Goal: Information Seeking & Learning: Learn about a topic

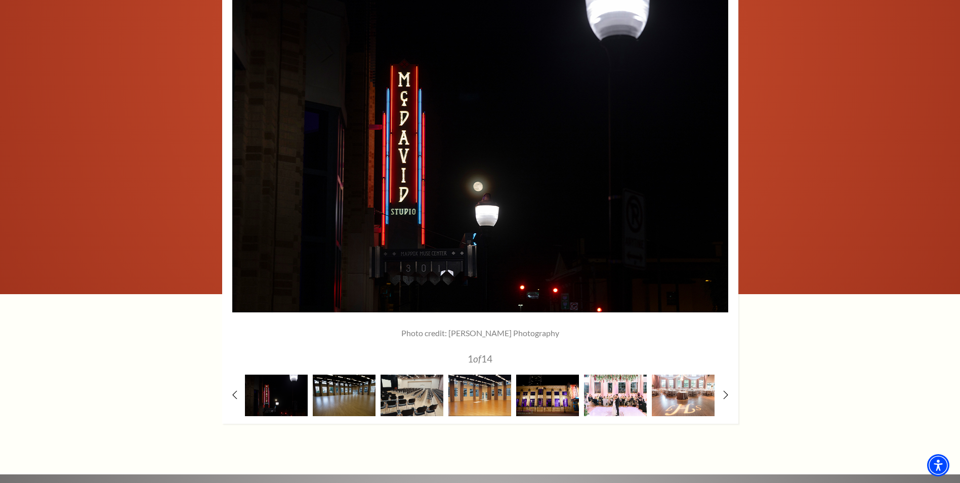
scroll to position [1652, 0]
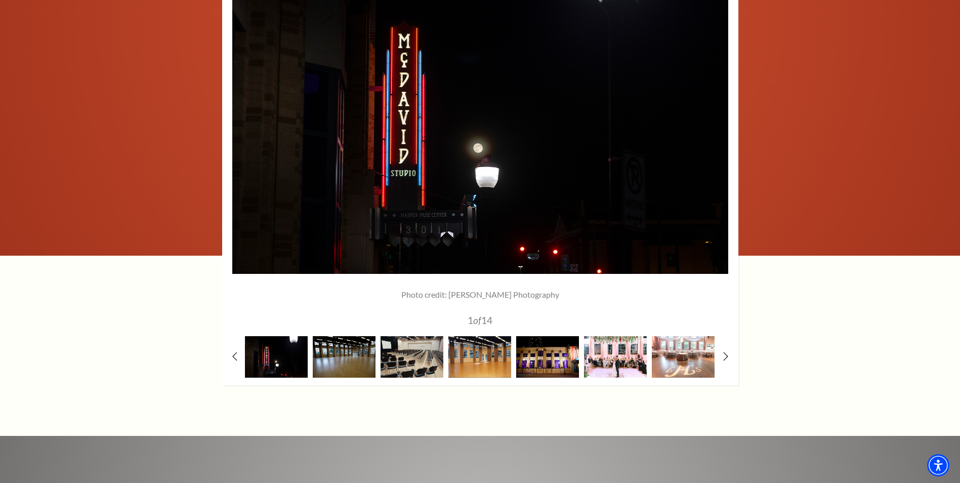
click at [259, 338] on img at bounding box center [276, 356] width 63 height 41
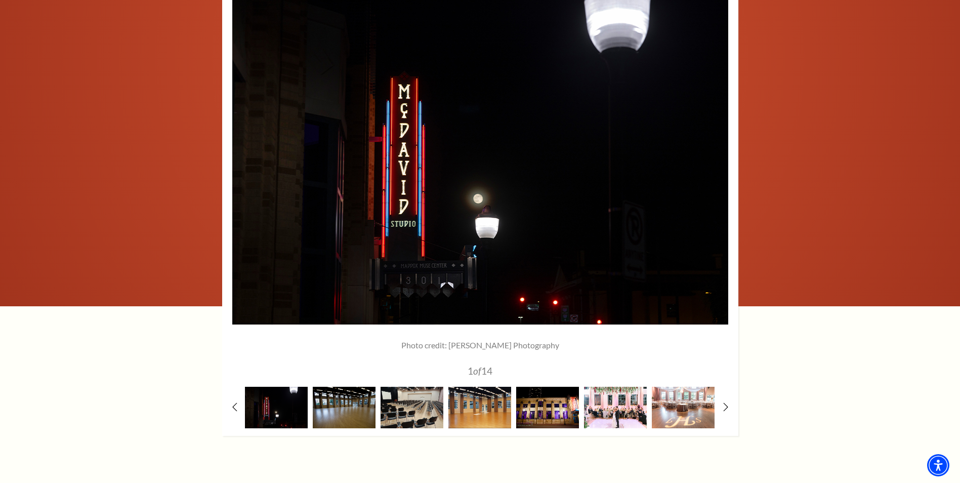
scroll to position [1623, 0]
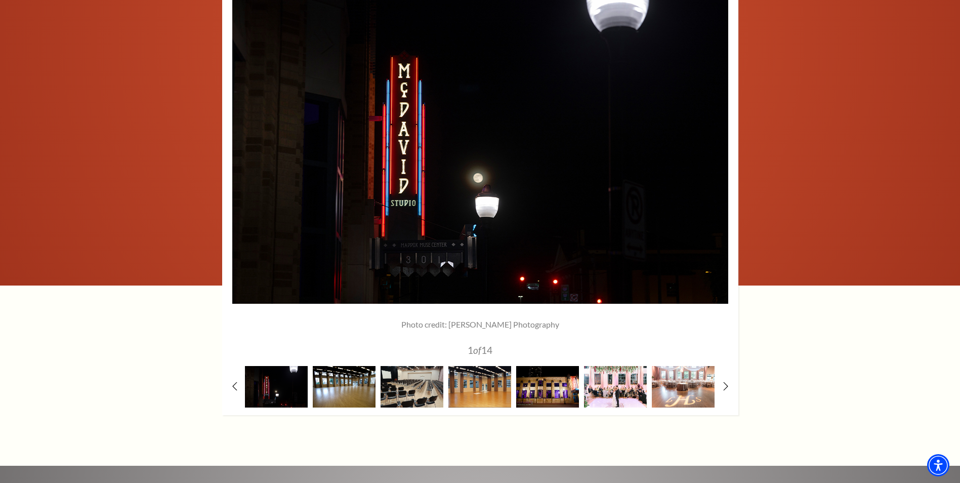
click at [359, 368] on img at bounding box center [344, 386] width 63 height 41
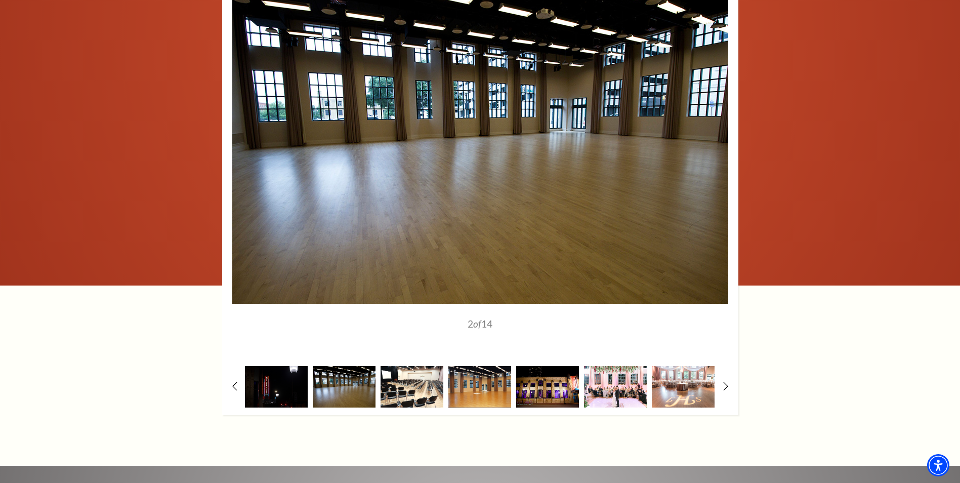
click at [393, 368] on img at bounding box center [411, 386] width 63 height 41
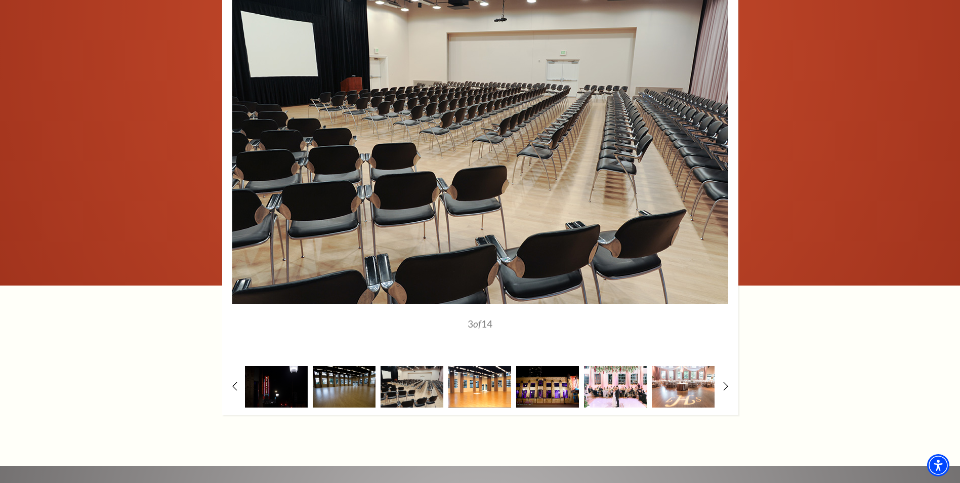
click at [460, 378] on img at bounding box center [479, 386] width 63 height 41
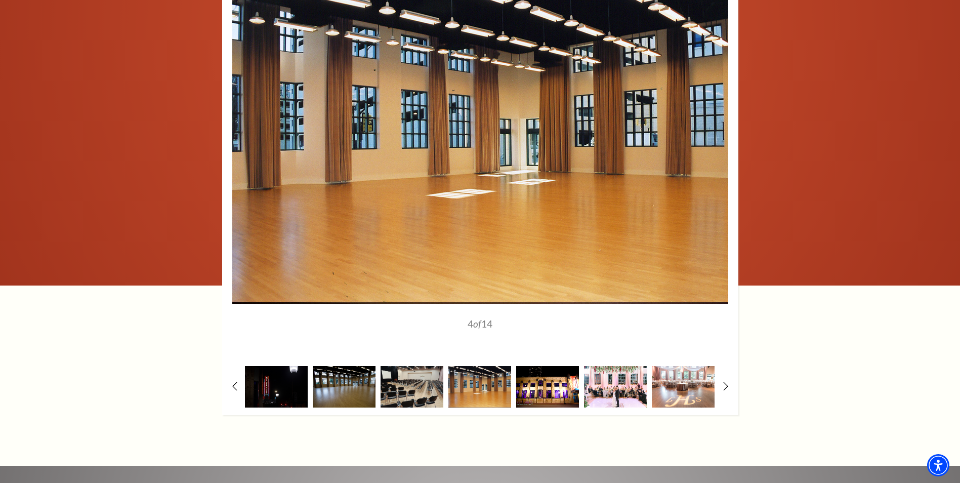
click at [533, 373] on img at bounding box center [547, 386] width 63 height 41
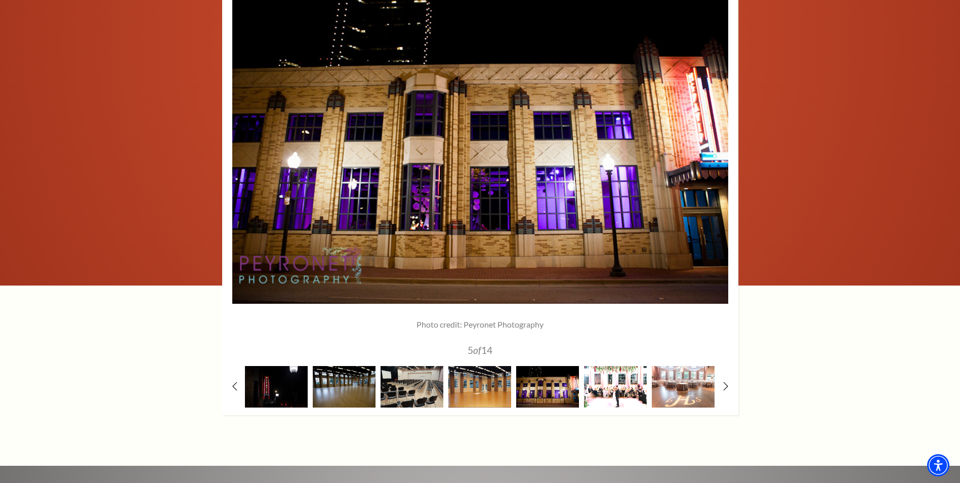
click at [600, 370] on img at bounding box center [615, 386] width 63 height 41
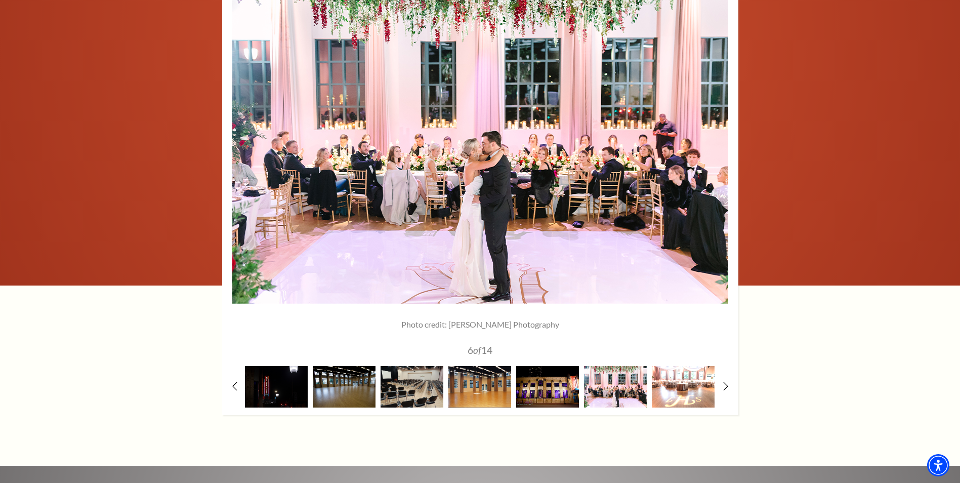
click at [668, 367] on img at bounding box center [683, 386] width 63 height 41
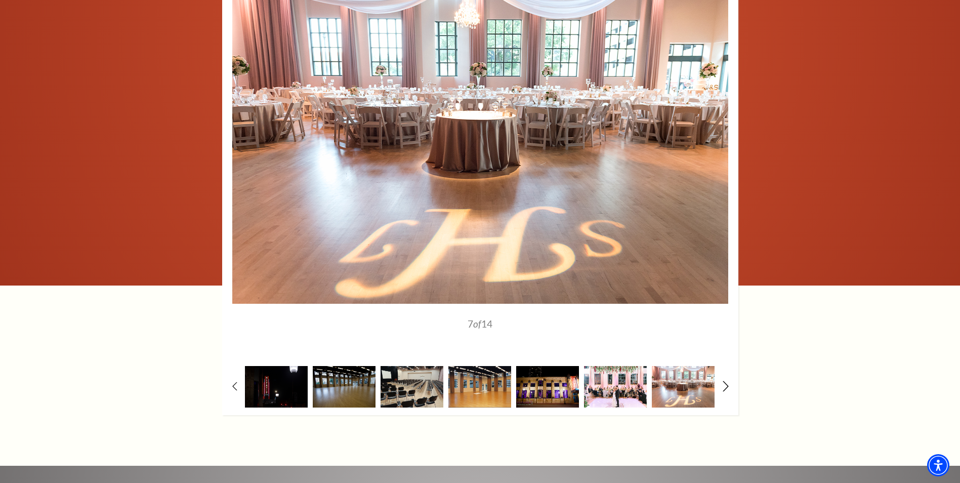
click at [722, 380] on icon at bounding box center [725, 385] width 7 height 11
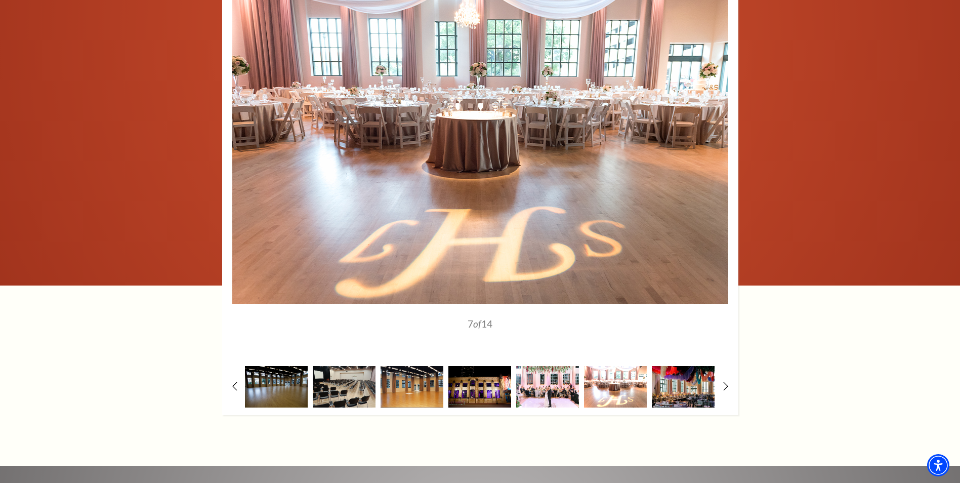
click at [621, 376] on img at bounding box center [615, 386] width 63 height 41
click at [671, 372] on img at bounding box center [683, 386] width 63 height 41
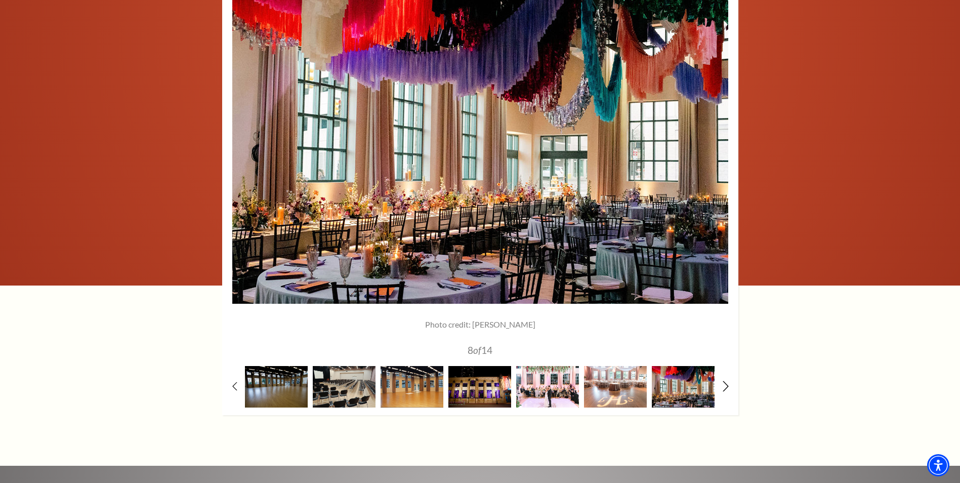
click at [723, 380] on icon at bounding box center [725, 385] width 7 height 11
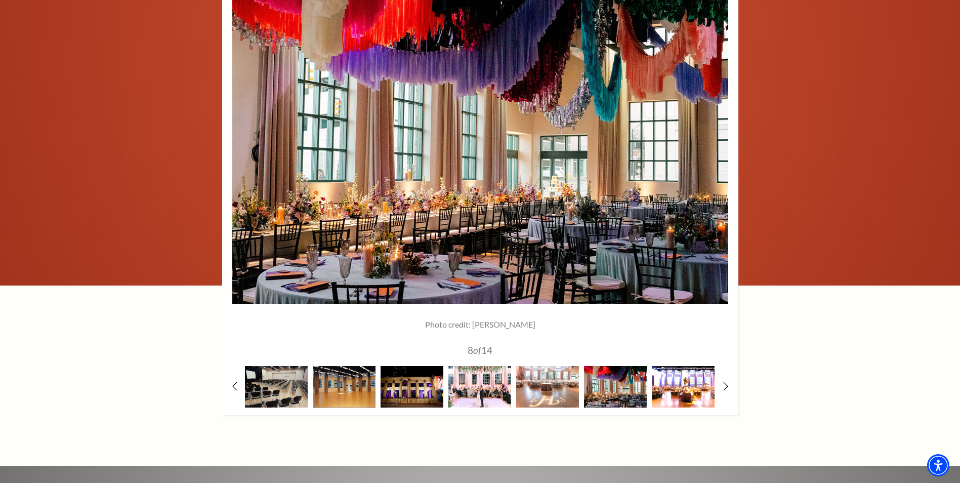
click at [693, 367] on img at bounding box center [683, 386] width 63 height 41
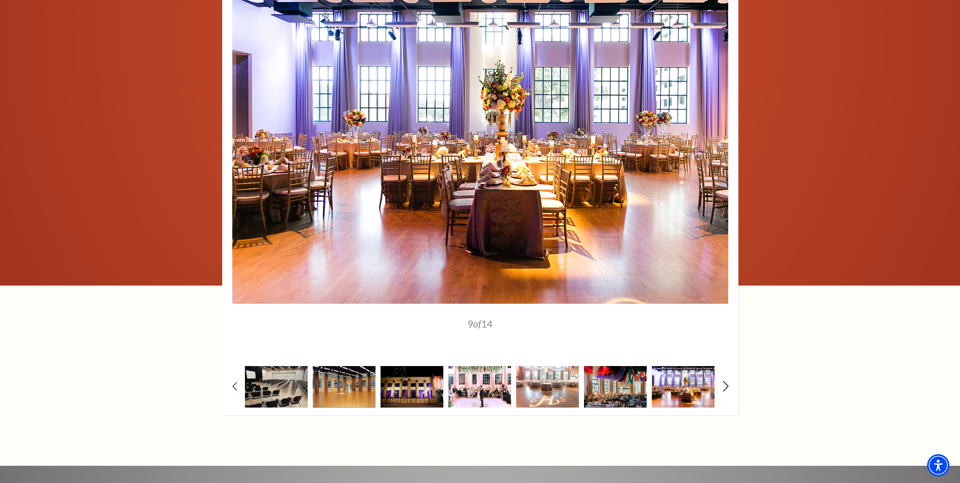
click at [725, 380] on icon at bounding box center [725, 385] width 7 height 11
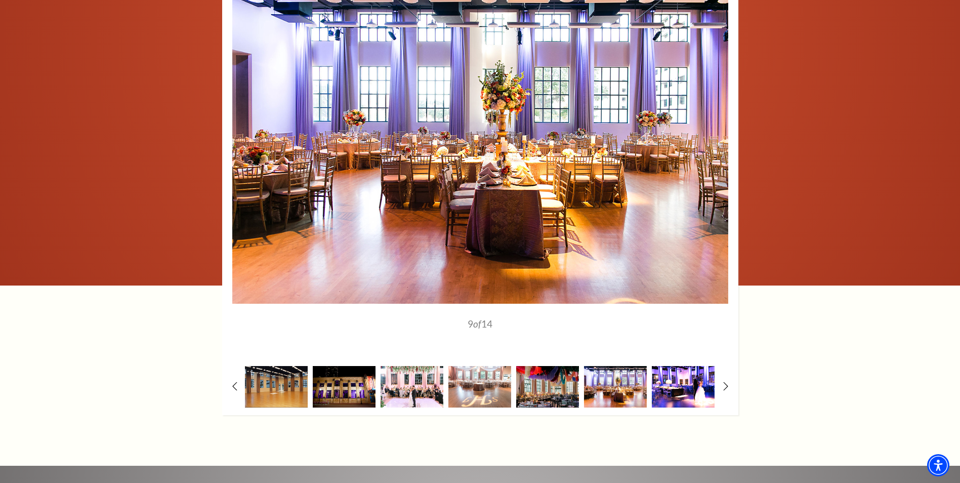
click at [687, 368] on img at bounding box center [683, 386] width 63 height 41
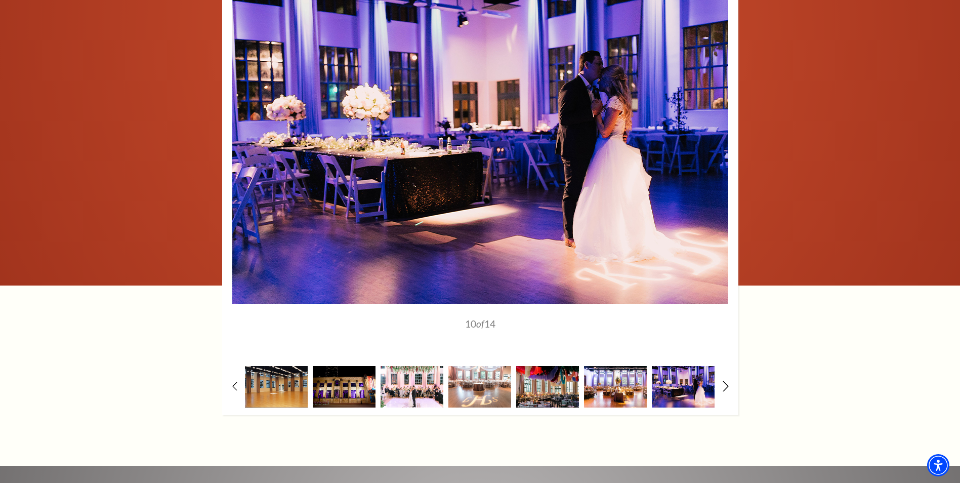
click at [723, 380] on icon at bounding box center [725, 385] width 7 height 11
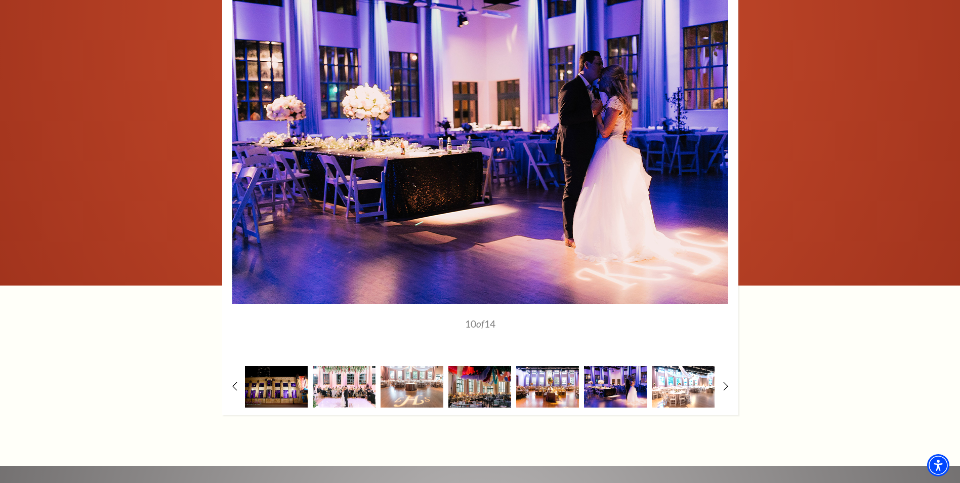
click at [699, 370] on img at bounding box center [683, 386] width 63 height 41
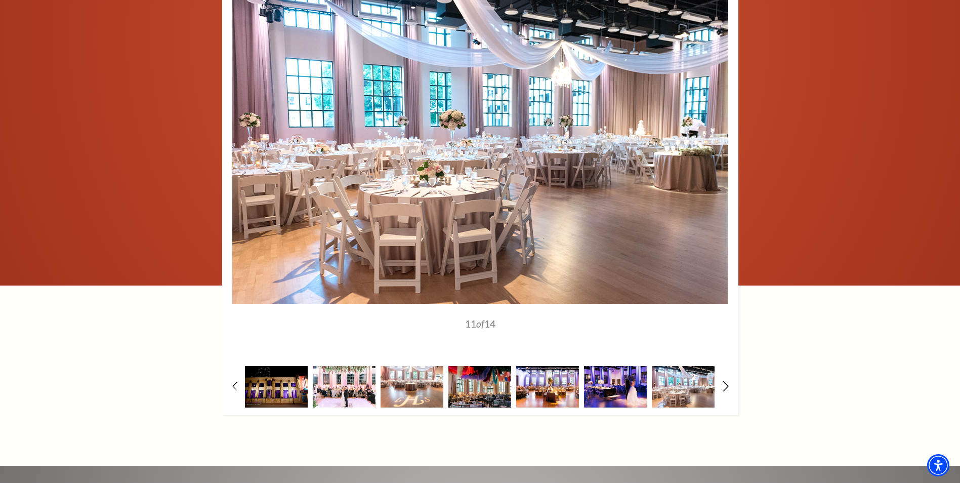
click at [724, 380] on icon at bounding box center [725, 385] width 7 height 11
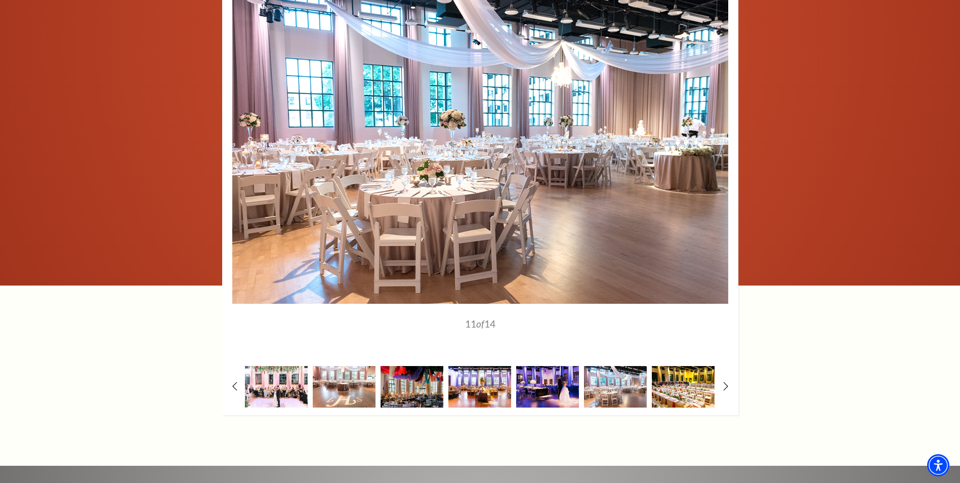
click at [685, 370] on img at bounding box center [683, 386] width 63 height 41
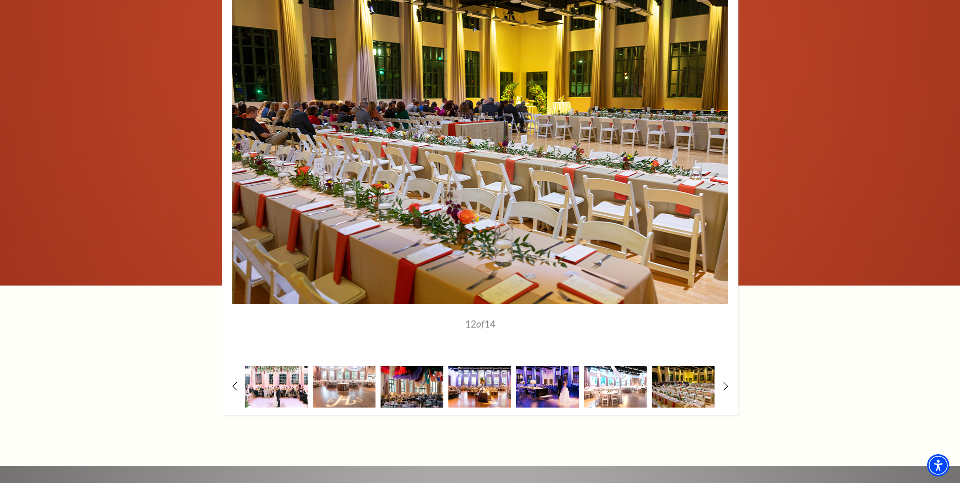
click at [635, 377] on img at bounding box center [615, 386] width 63 height 41
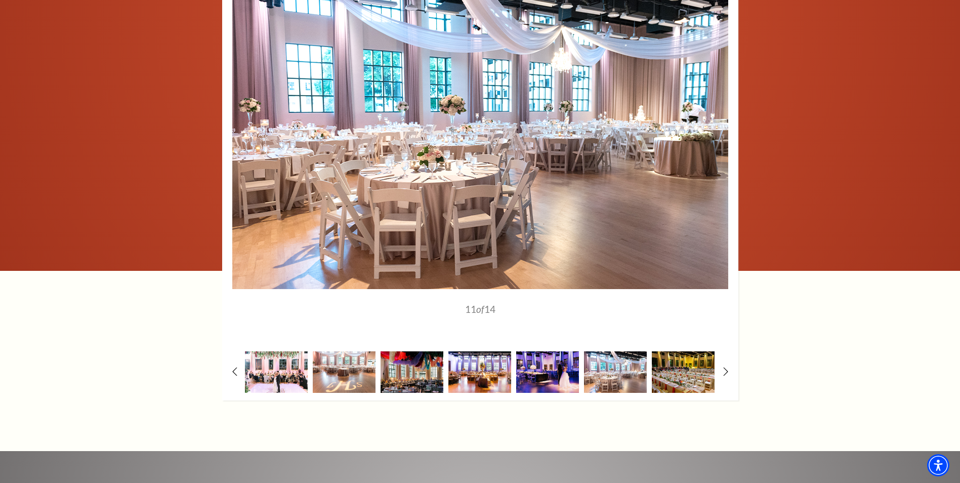
scroll to position [1676, 0]
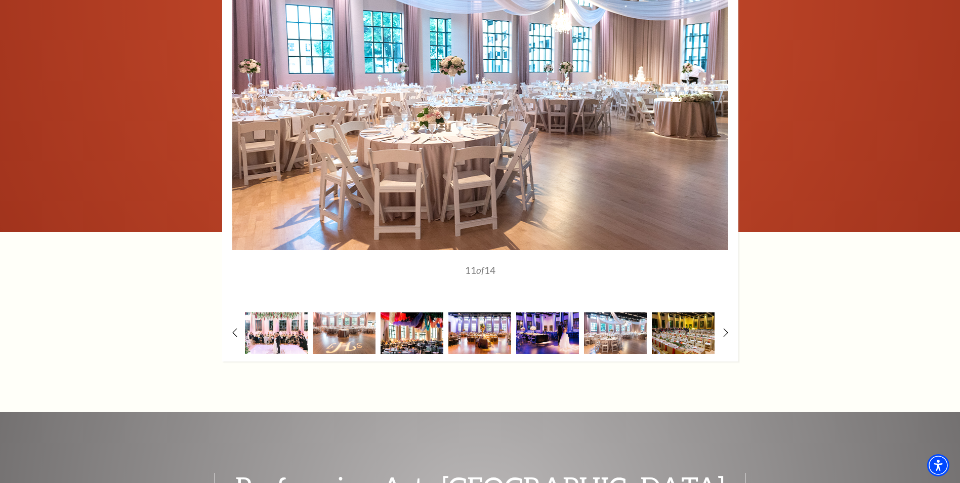
click at [397, 317] on img at bounding box center [411, 332] width 63 height 41
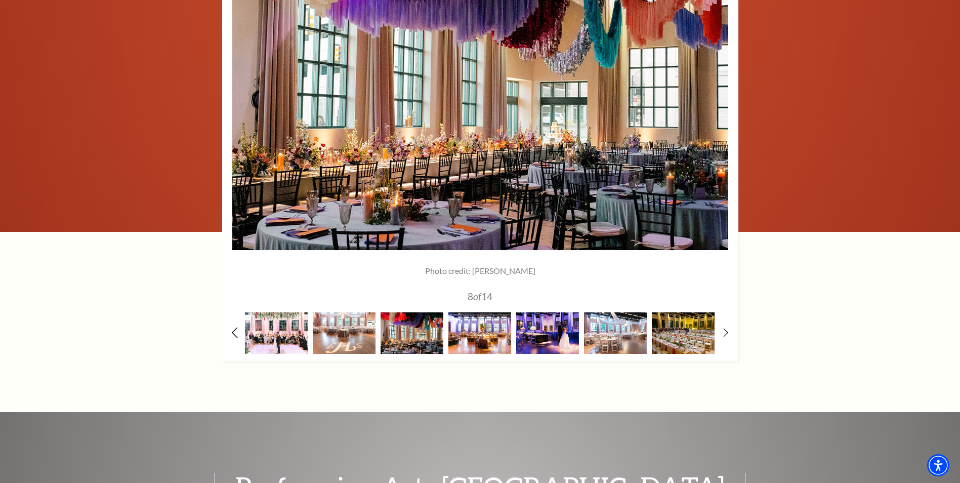
click at [232, 327] on icon at bounding box center [234, 332] width 7 height 11
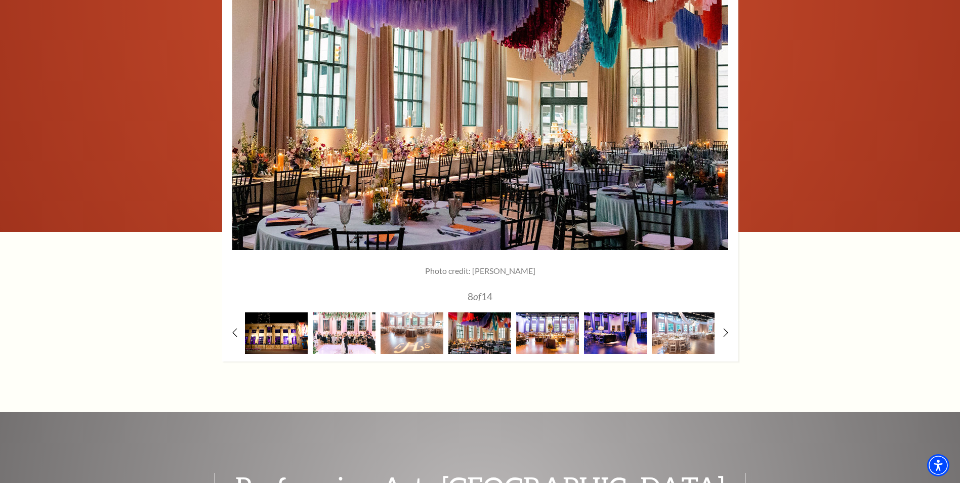
click at [264, 319] on img at bounding box center [276, 332] width 63 height 41
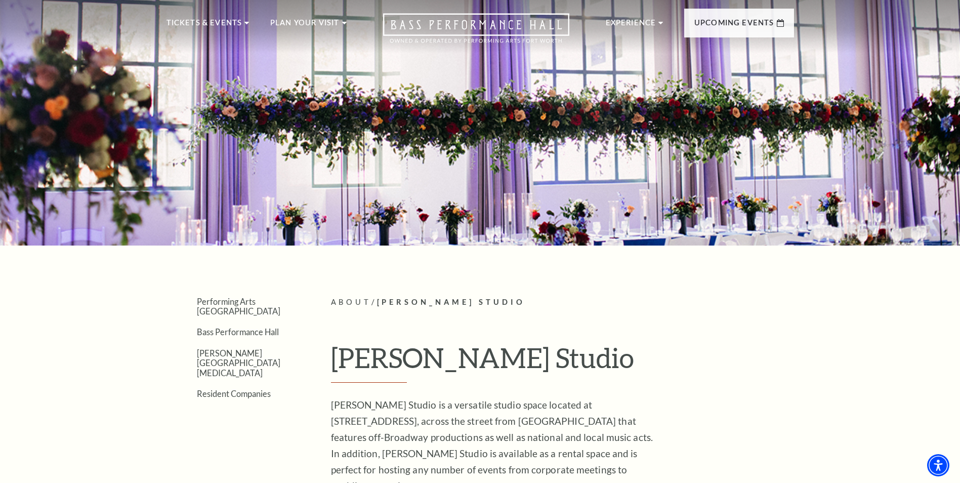
scroll to position [0, 0]
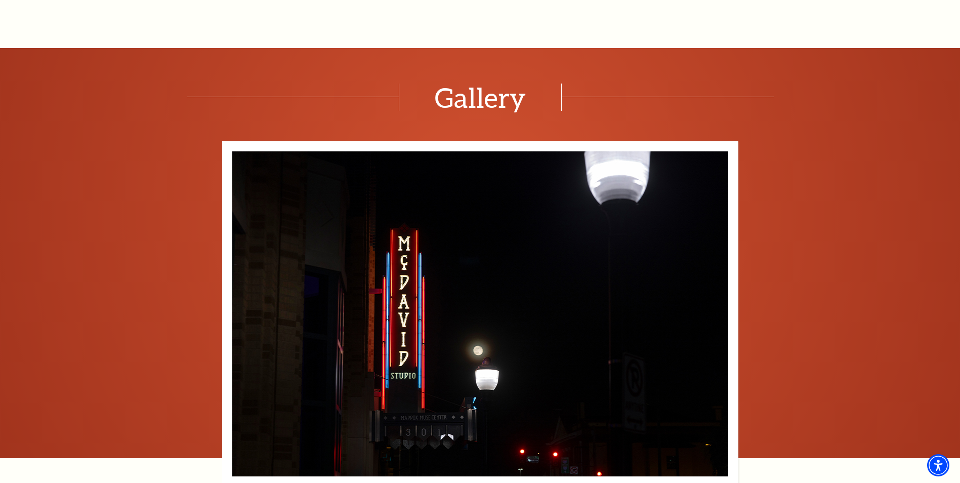
scroll to position [1468, 0]
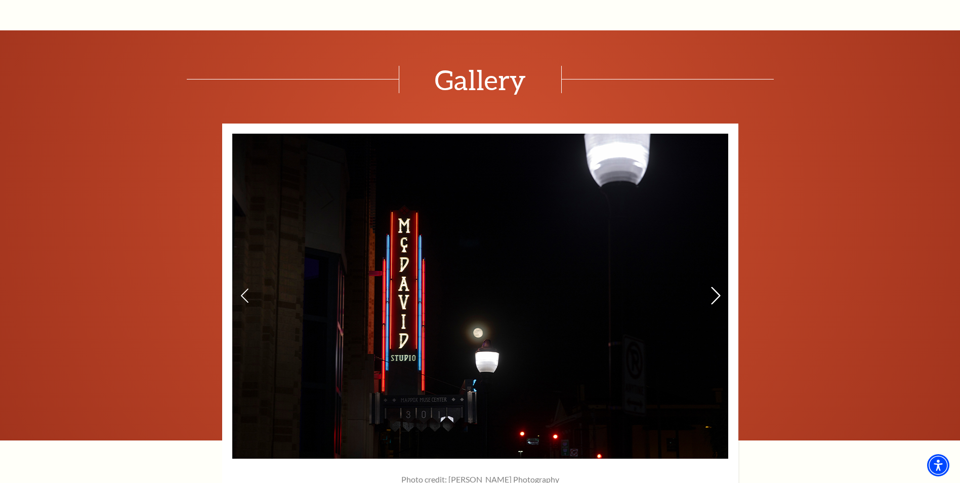
click at [713, 286] on icon at bounding box center [715, 295] width 11 height 18
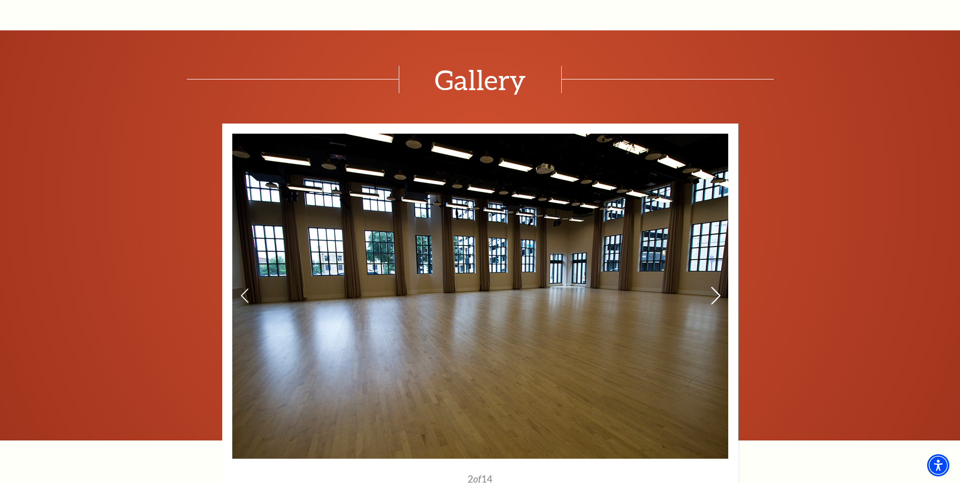
click at [715, 286] on icon at bounding box center [715, 295] width 11 height 18
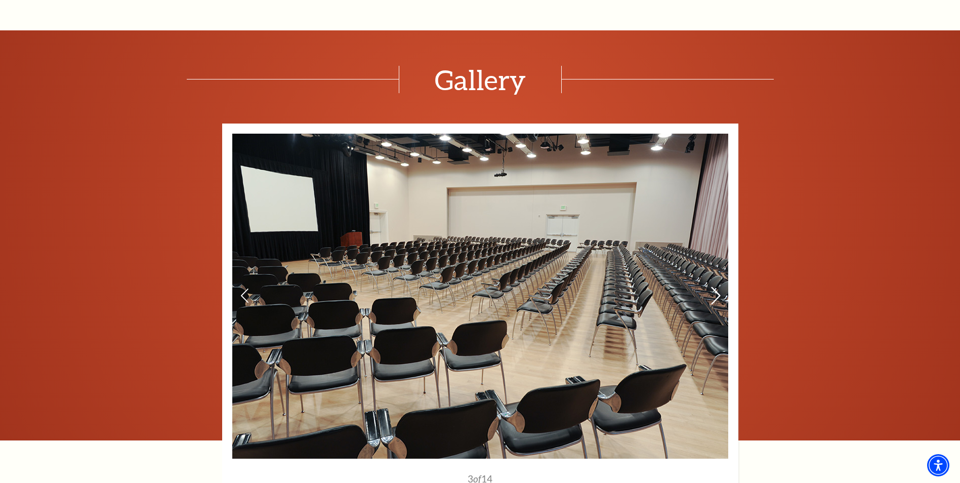
click at [715, 286] on icon at bounding box center [715, 295] width 11 height 18
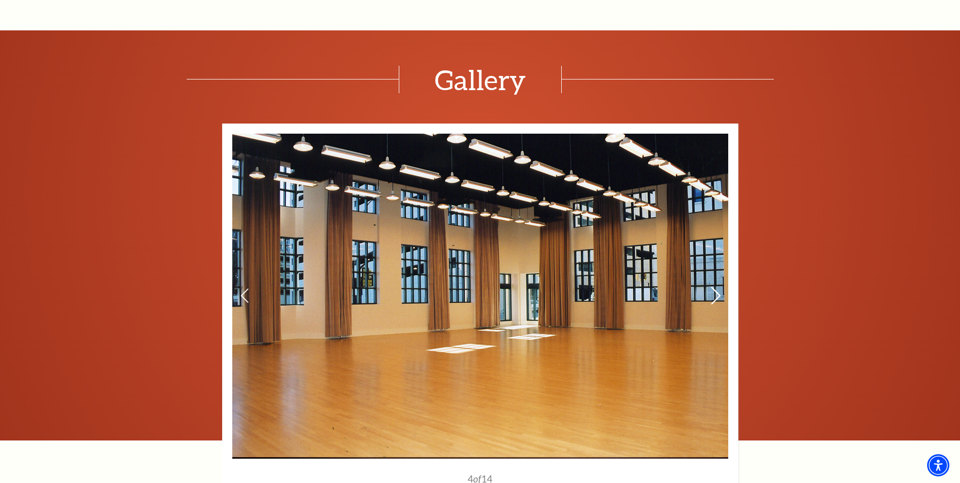
click at [715, 286] on icon at bounding box center [715, 295] width 11 height 18
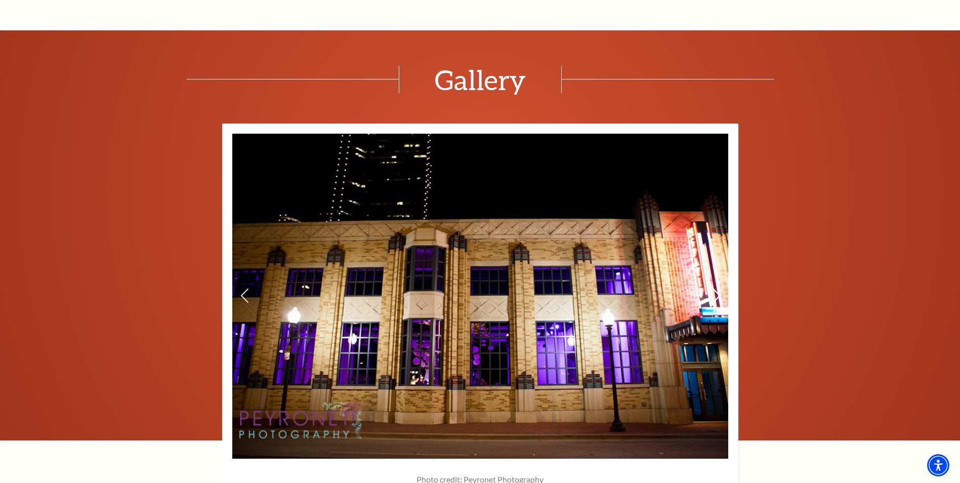
click at [714, 286] on icon at bounding box center [715, 295] width 11 height 18
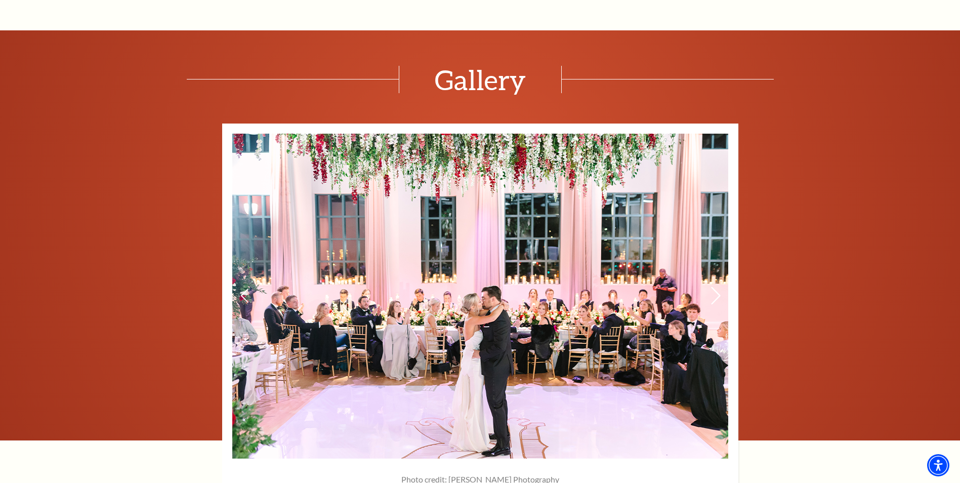
click at [714, 286] on icon at bounding box center [715, 295] width 11 height 18
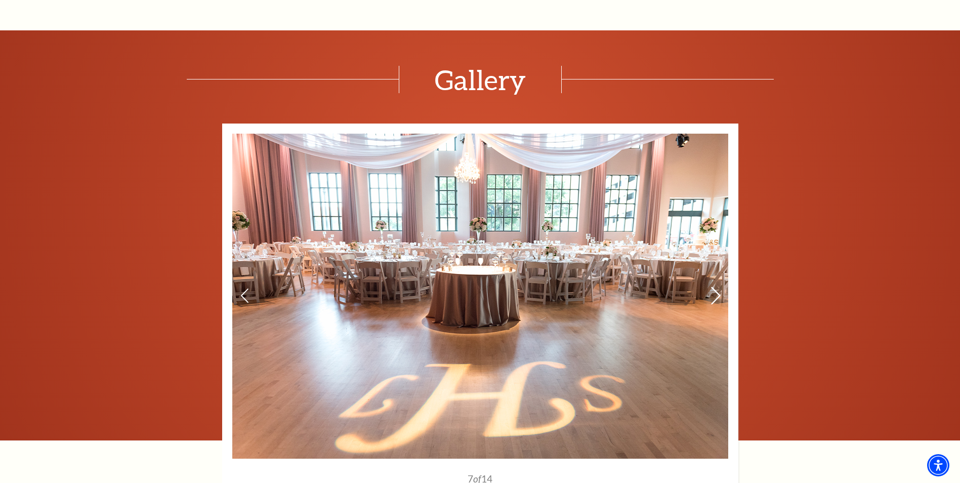
click at [714, 286] on icon at bounding box center [715, 295] width 11 height 18
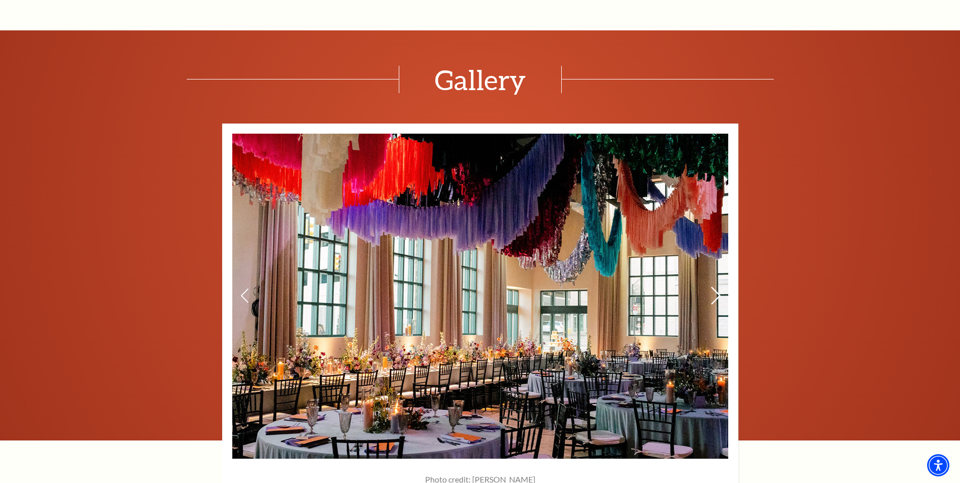
click at [714, 286] on icon at bounding box center [715, 295] width 11 height 18
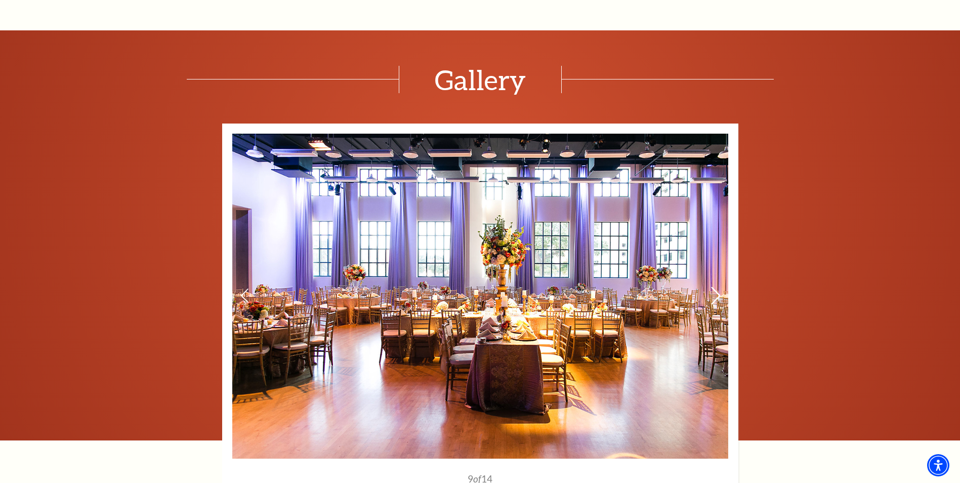
click at [714, 286] on icon at bounding box center [715, 295] width 11 height 18
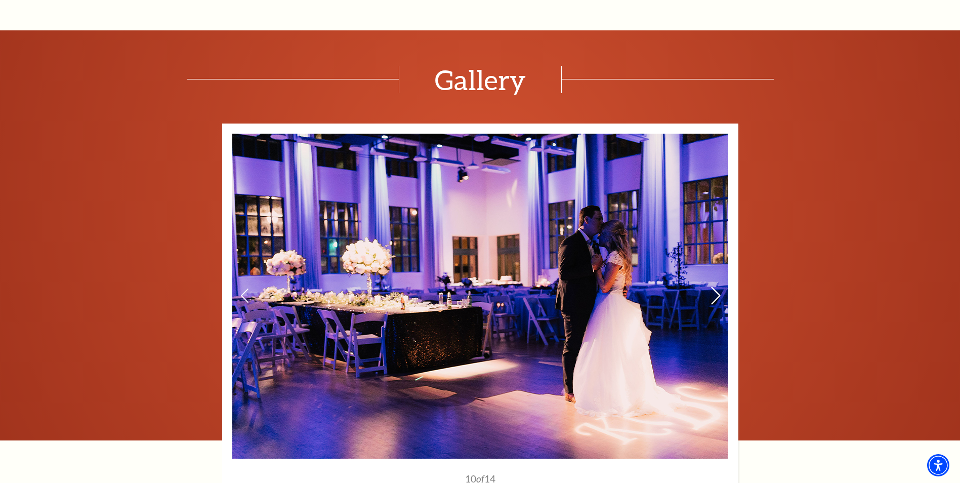
click at [714, 286] on icon at bounding box center [715, 295] width 11 height 18
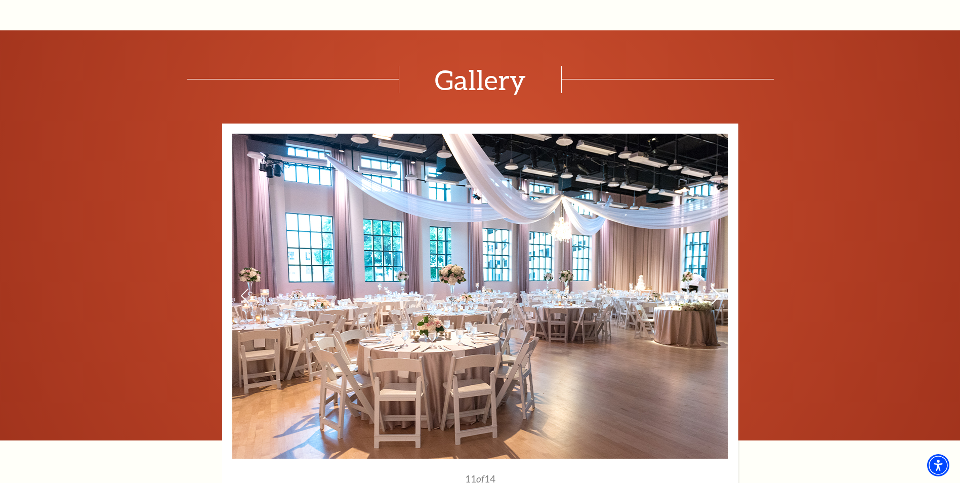
click at [714, 286] on icon at bounding box center [715, 295] width 11 height 18
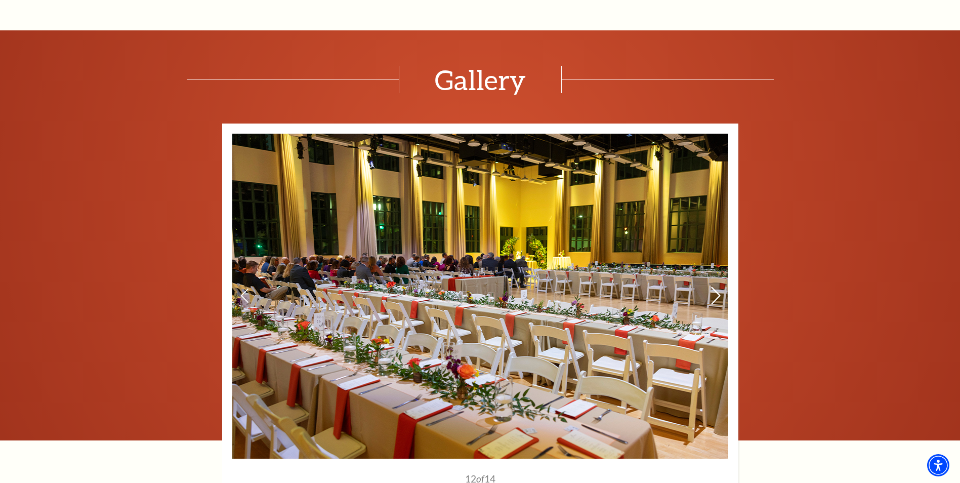
click at [714, 286] on icon at bounding box center [715, 295] width 11 height 18
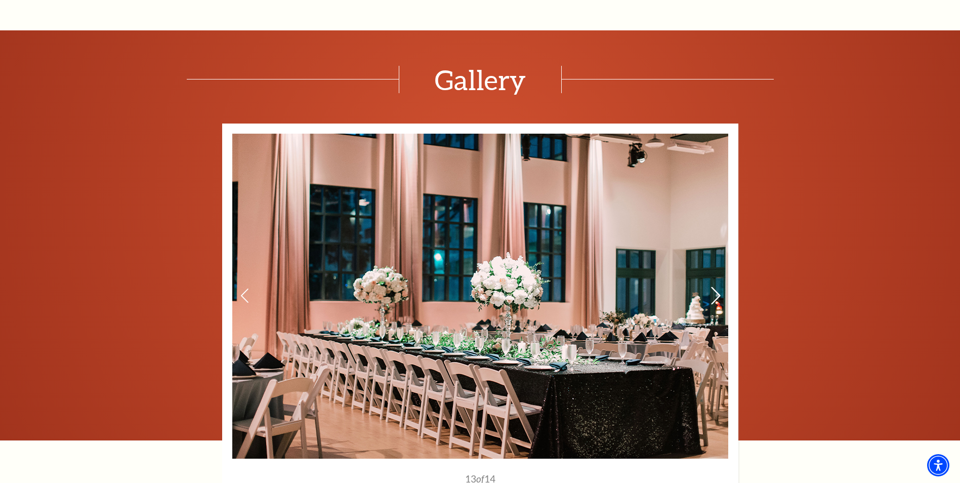
click at [714, 286] on icon at bounding box center [715, 295] width 11 height 18
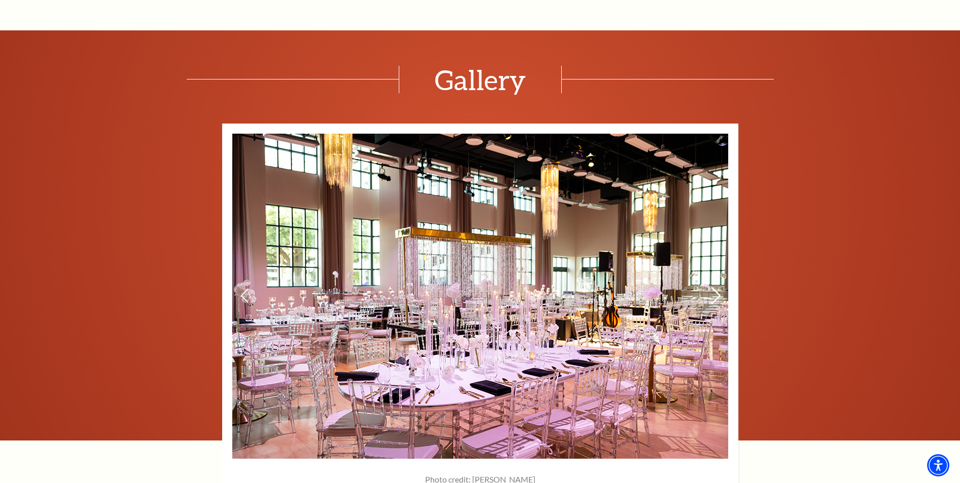
click at [714, 286] on icon at bounding box center [715, 295] width 11 height 18
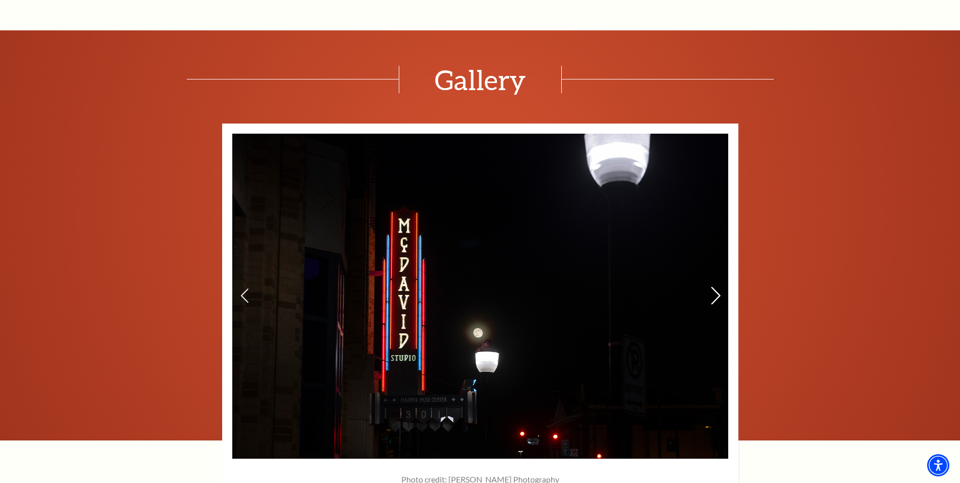
click at [714, 286] on icon at bounding box center [715, 295] width 11 height 18
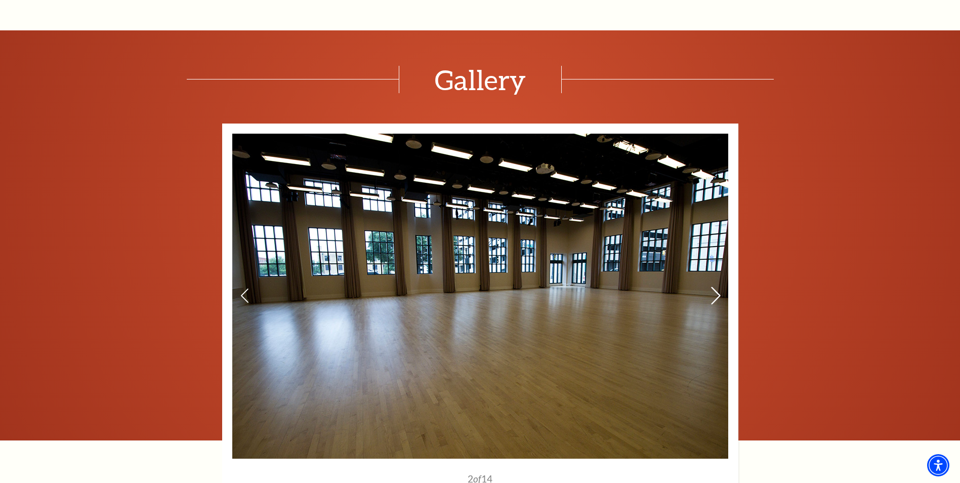
click at [714, 286] on icon at bounding box center [715, 295] width 11 height 18
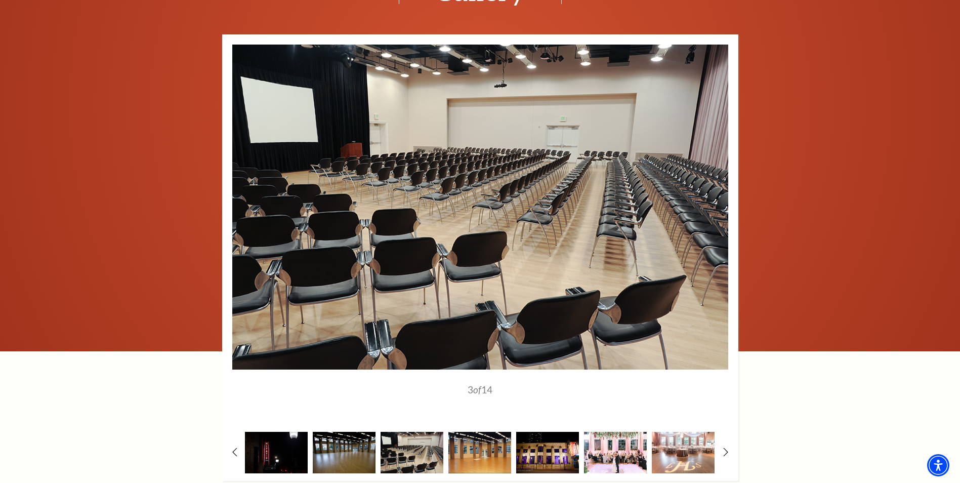
scroll to position [1568, 0]
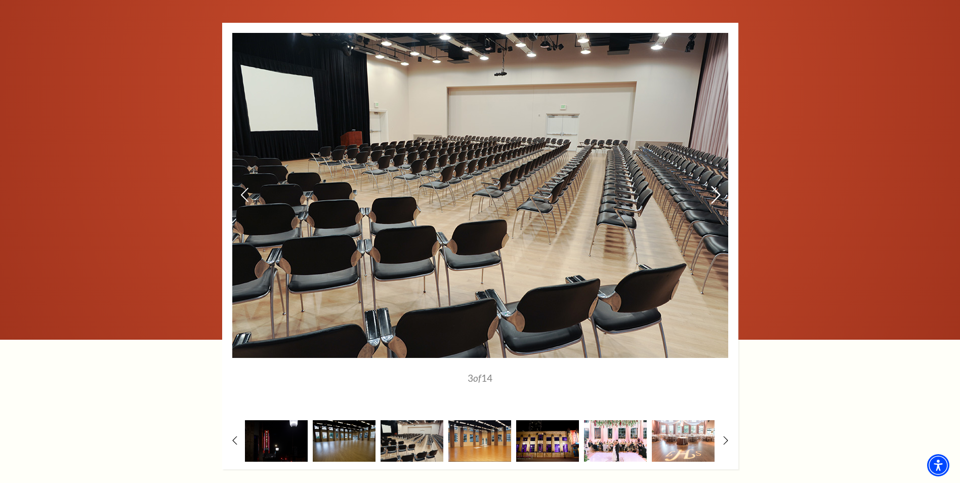
click at [716, 186] on icon at bounding box center [715, 195] width 11 height 18
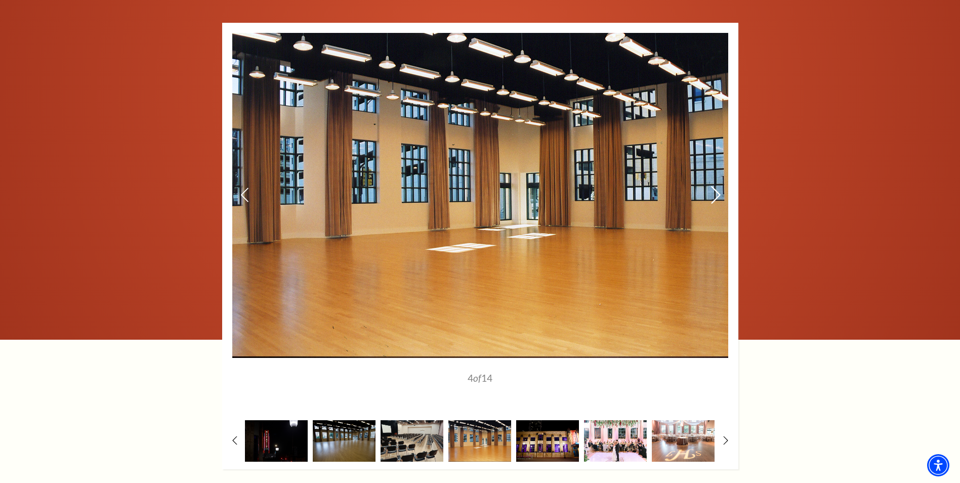
click at [716, 186] on icon at bounding box center [715, 195] width 11 height 18
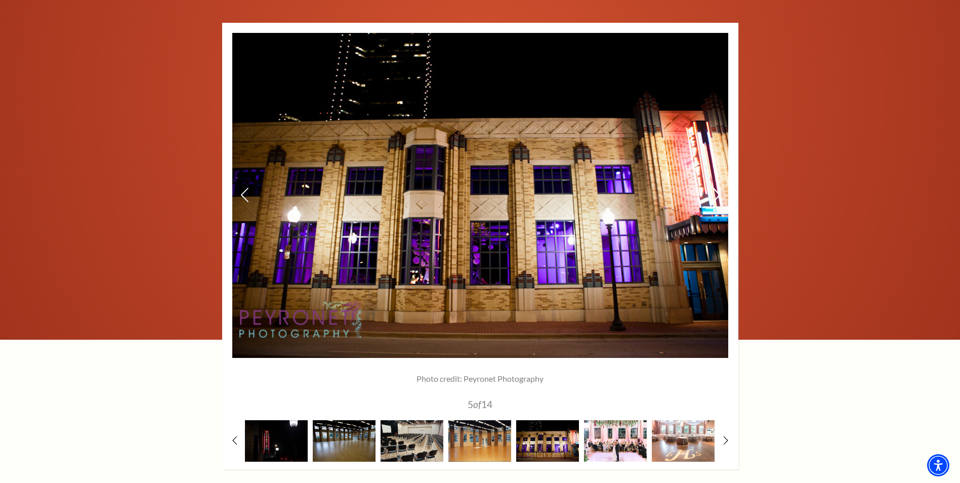
click at [716, 186] on icon at bounding box center [715, 195] width 11 height 18
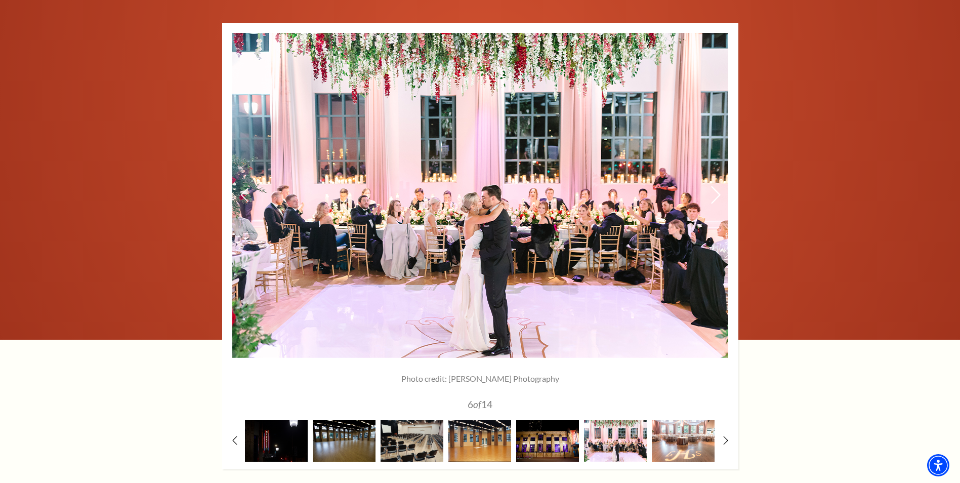
click at [716, 186] on icon at bounding box center [715, 195] width 11 height 18
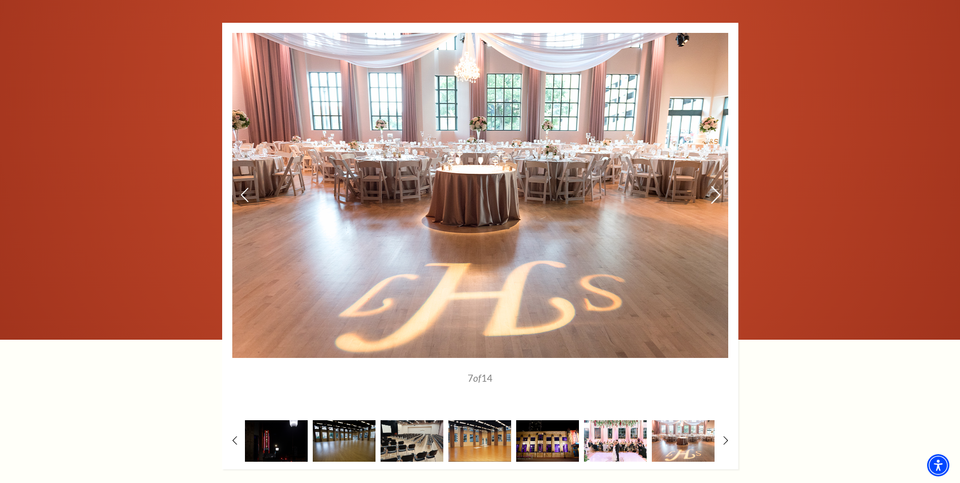
click at [716, 186] on icon at bounding box center [715, 195] width 11 height 18
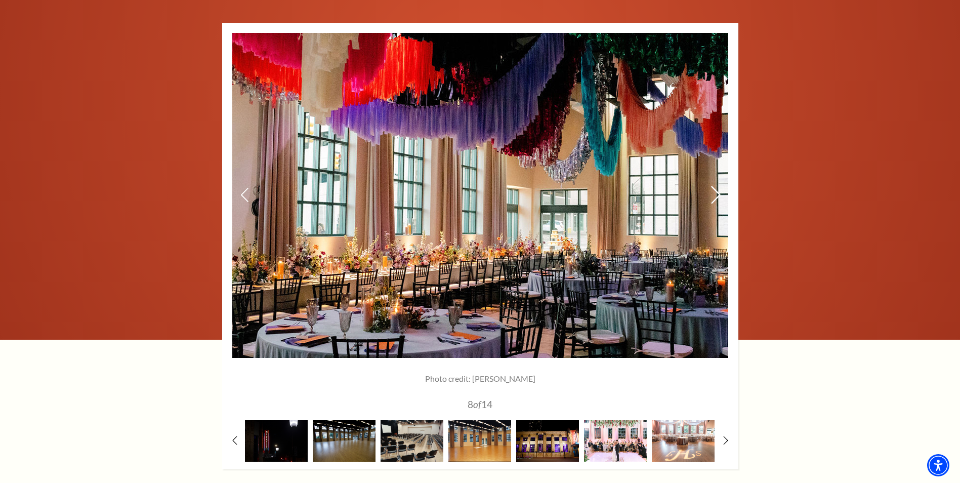
click at [716, 186] on icon at bounding box center [715, 195] width 11 height 18
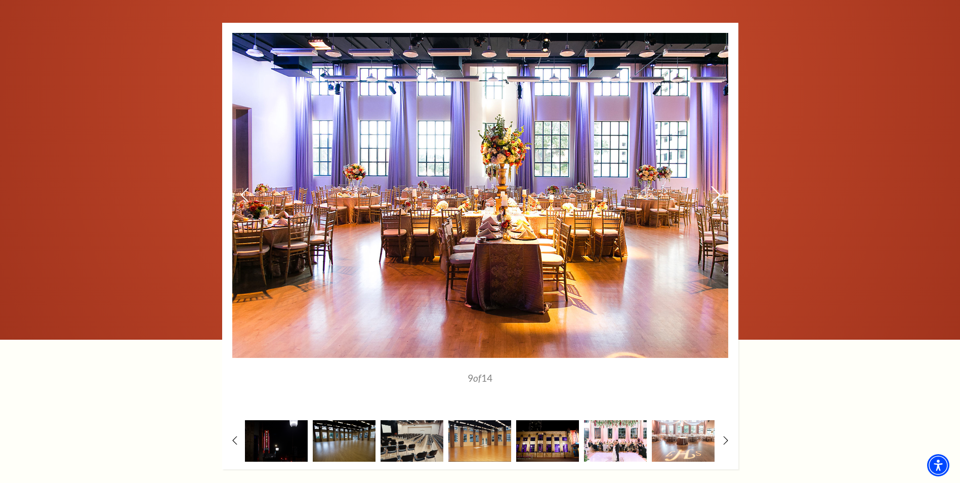
click at [716, 186] on icon at bounding box center [715, 195] width 11 height 18
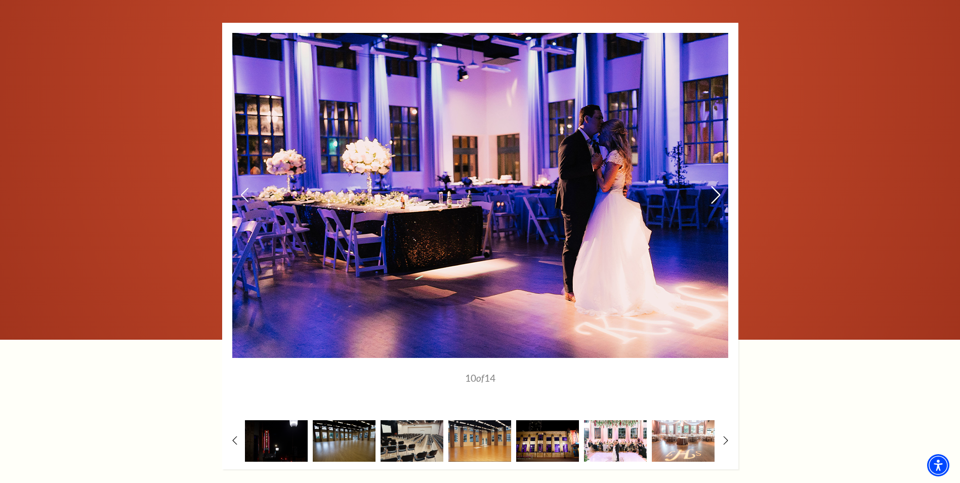
click at [716, 186] on icon at bounding box center [715, 195] width 11 height 18
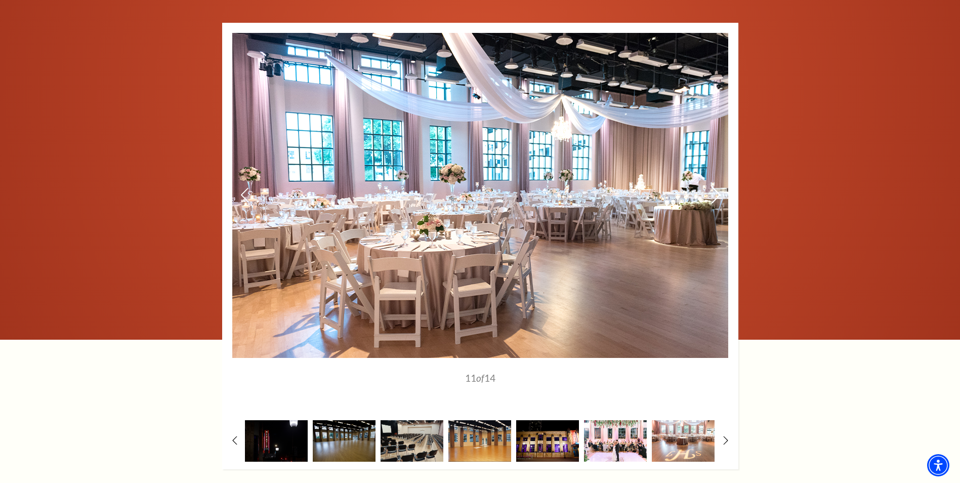
click at [716, 186] on icon at bounding box center [715, 195] width 11 height 18
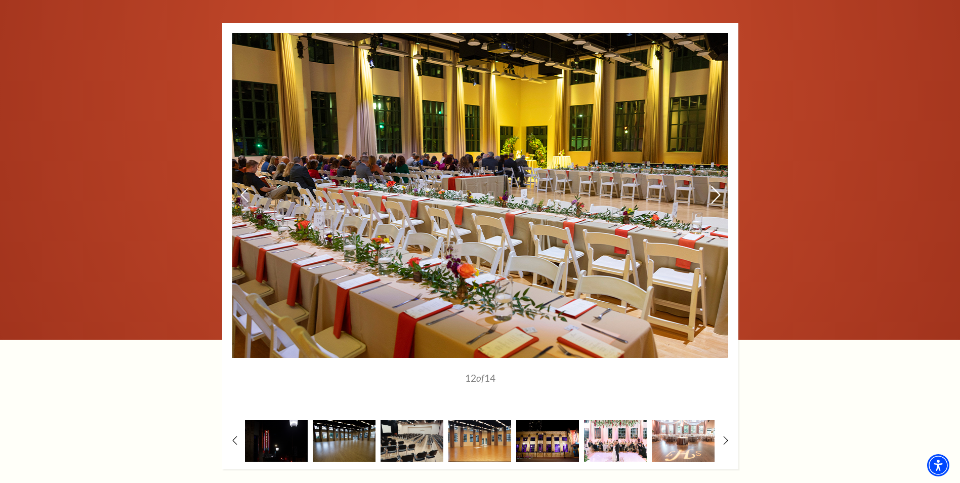
click at [716, 186] on icon at bounding box center [715, 195] width 11 height 18
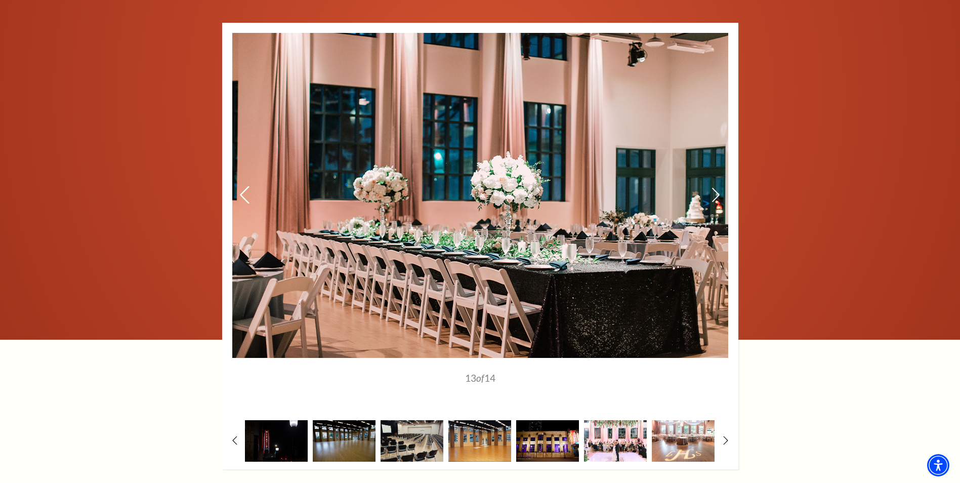
click at [244, 186] on icon at bounding box center [244, 195] width 11 height 18
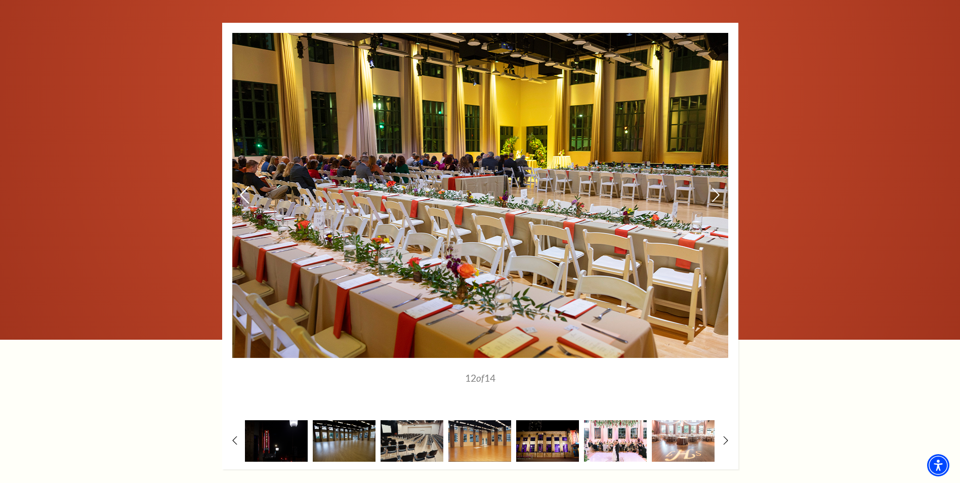
click at [247, 186] on icon at bounding box center [244, 195] width 11 height 18
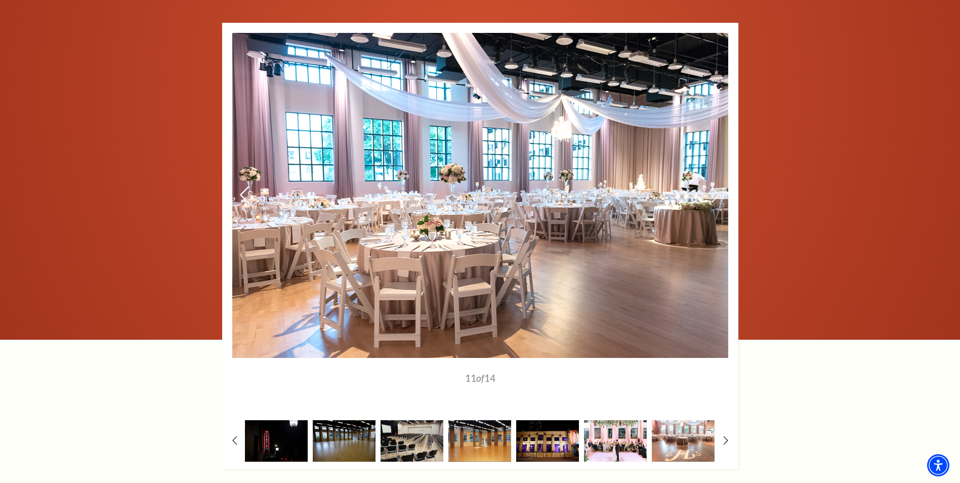
click at [241, 186] on icon at bounding box center [244, 195] width 11 height 18
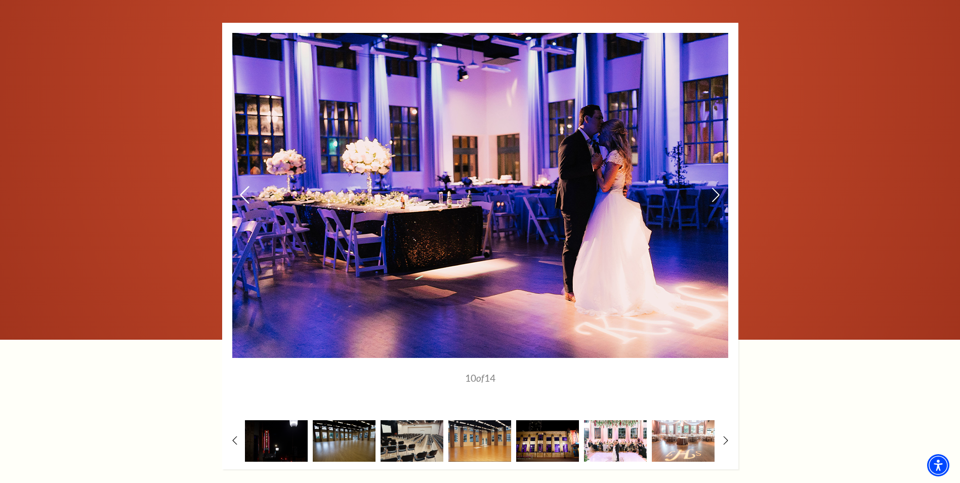
click at [241, 186] on icon at bounding box center [244, 195] width 11 height 18
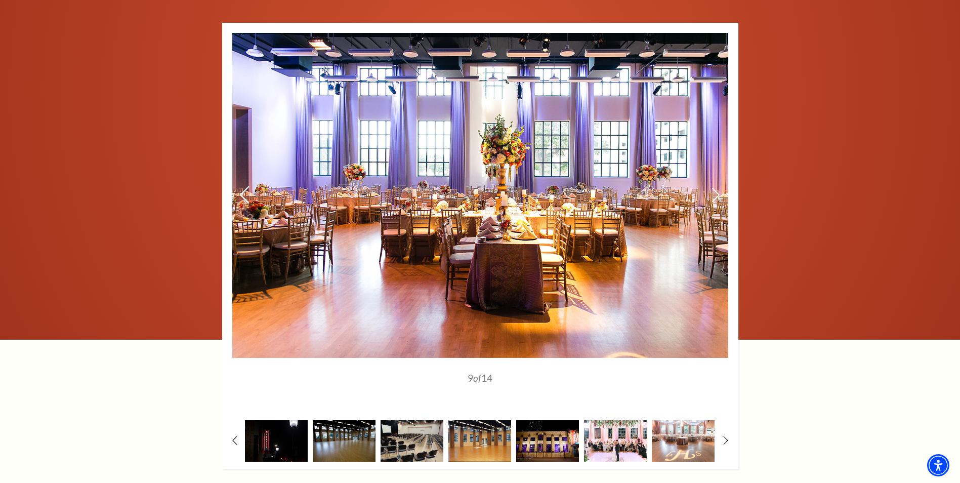
click at [241, 186] on icon at bounding box center [244, 195] width 11 height 18
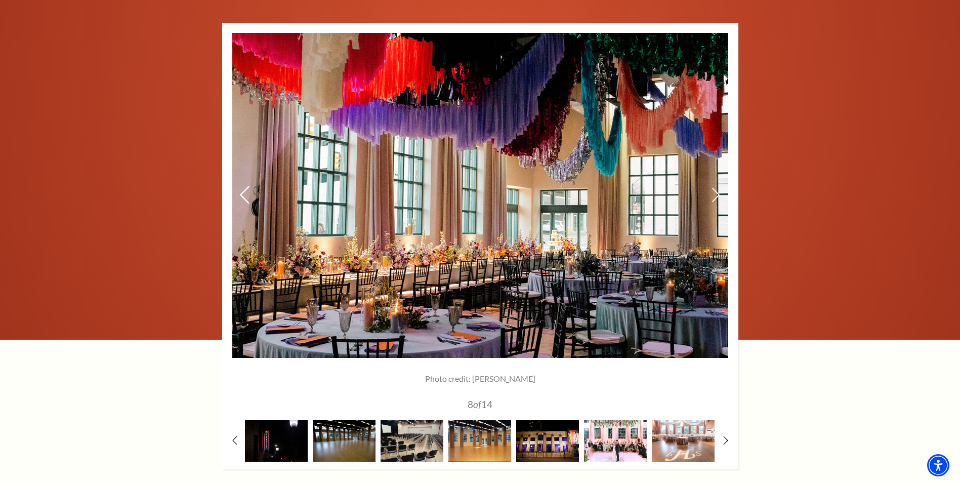
click at [241, 186] on icon at bounding box center [244, 195] width 11 height 18
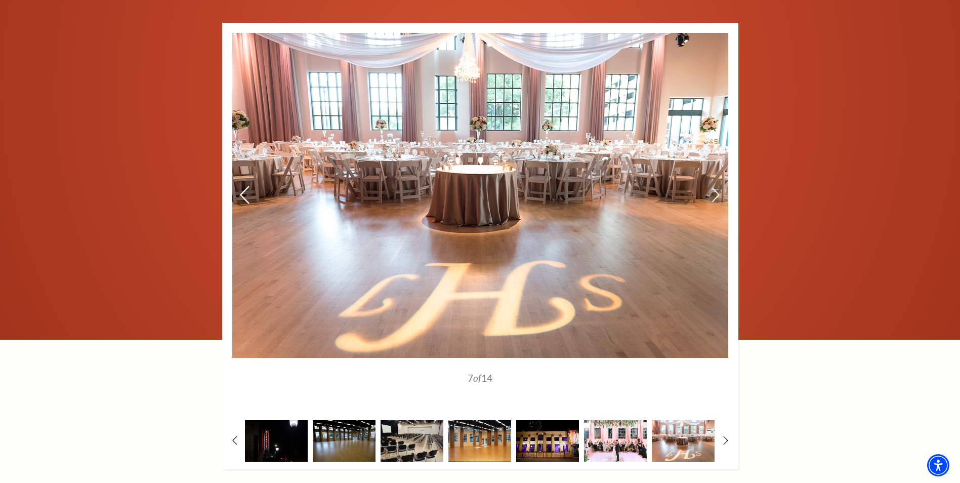
click at [241, 186] on icon at bounding box center [244, 195] width 11 height 18
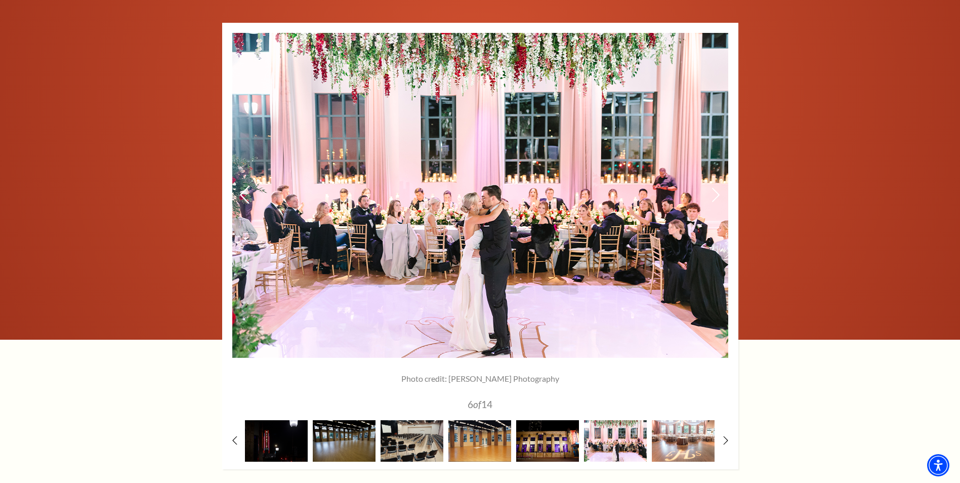
click at [241, 186] on icon at bounding box center [244, 195] width 11 height 18
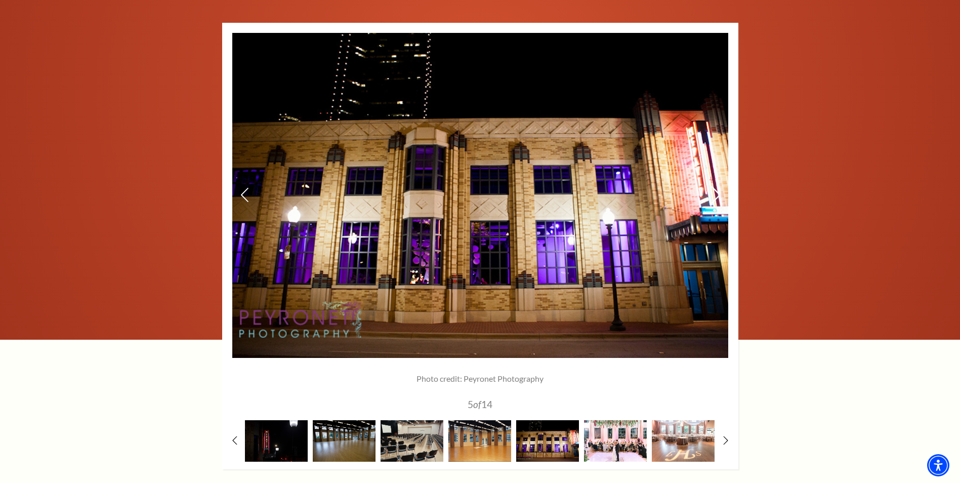
click at [717, 186] on icon at bounding box center [715, 195] width 11 height 18
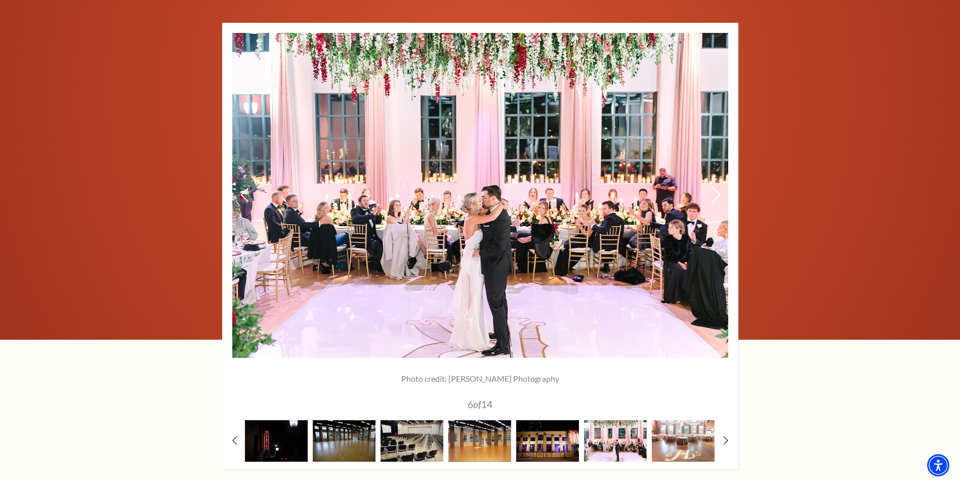
click at [717, 186] on icon at bounding box center [715, 195] width 11 height 18
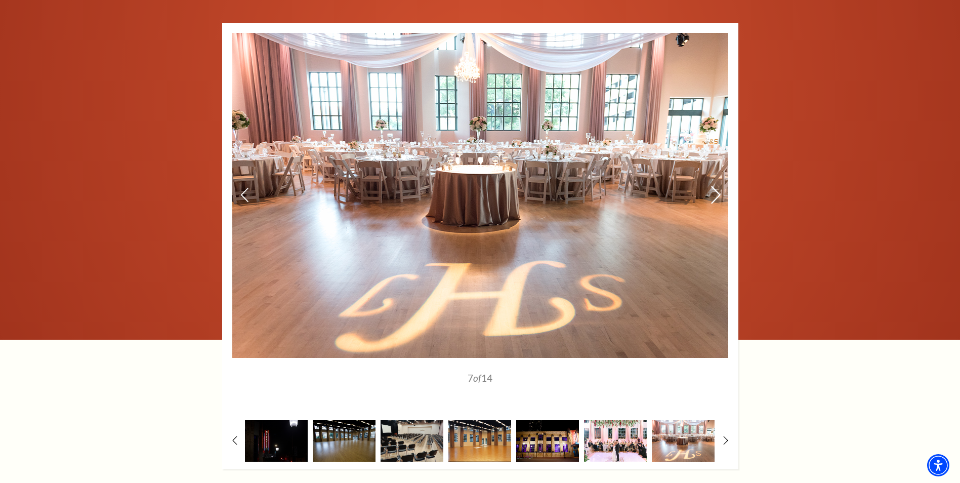
click at [717, 186] on icon at bounding box center [715, 195] width 11 height 18
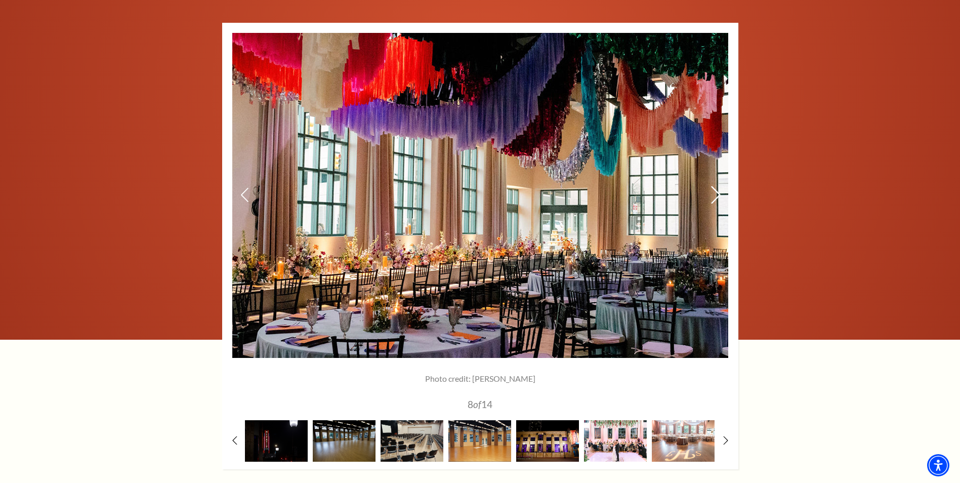
click at [717, 186] on icon at bounding box center [715, 195] width 11 height 18
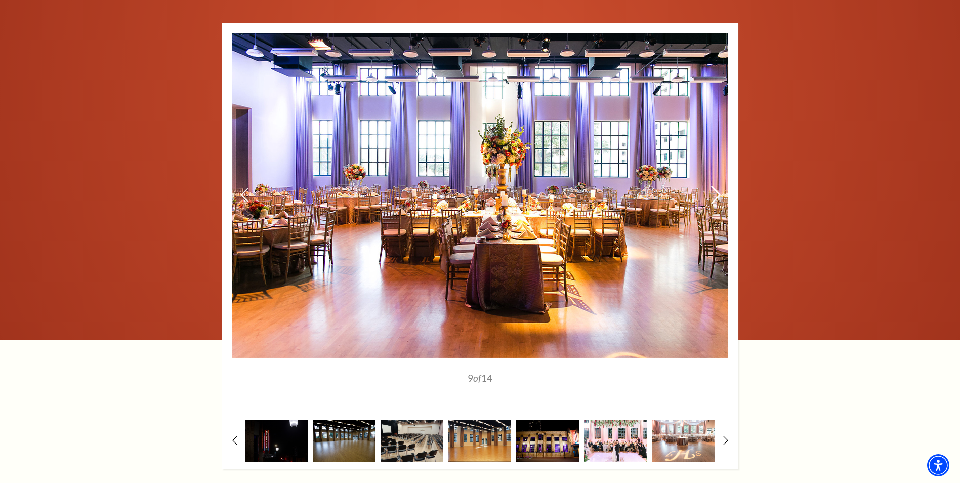
click at [717, 186] on icon at bounding box center [715, 195] width 11 height 18
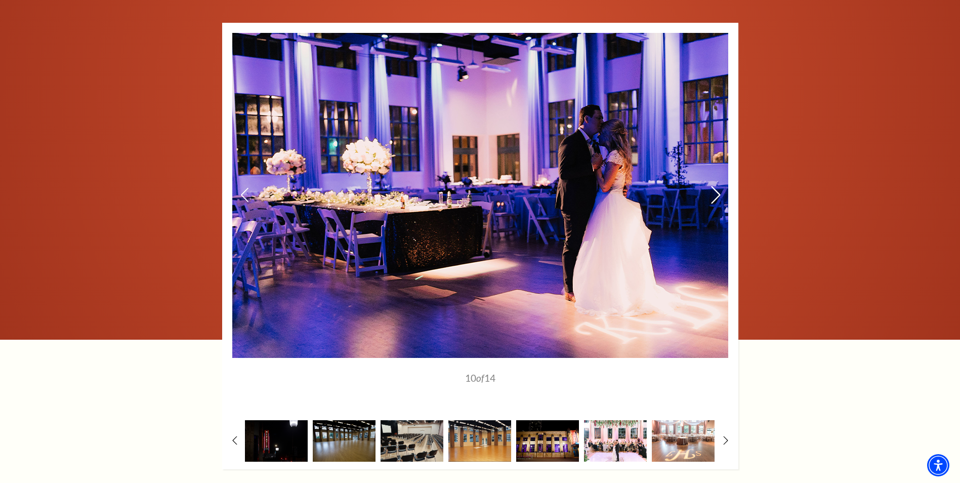
click at [717, 186] on icon at bounding box center [715, 195] width 11 height 18
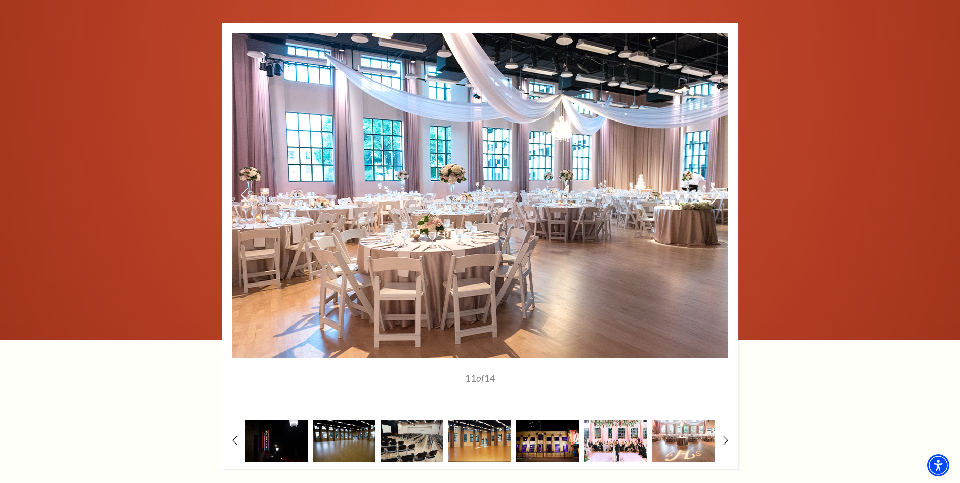
click at [717, 186] on icon at bounding box center [715, 195] width 11 height 18
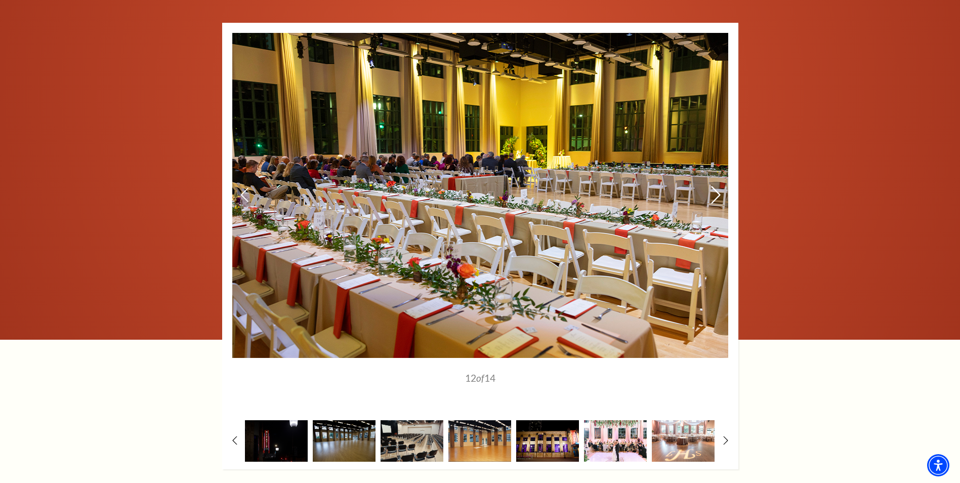
click at [714, 186] on icon at bounding box center [715, 195] width 11 height 18
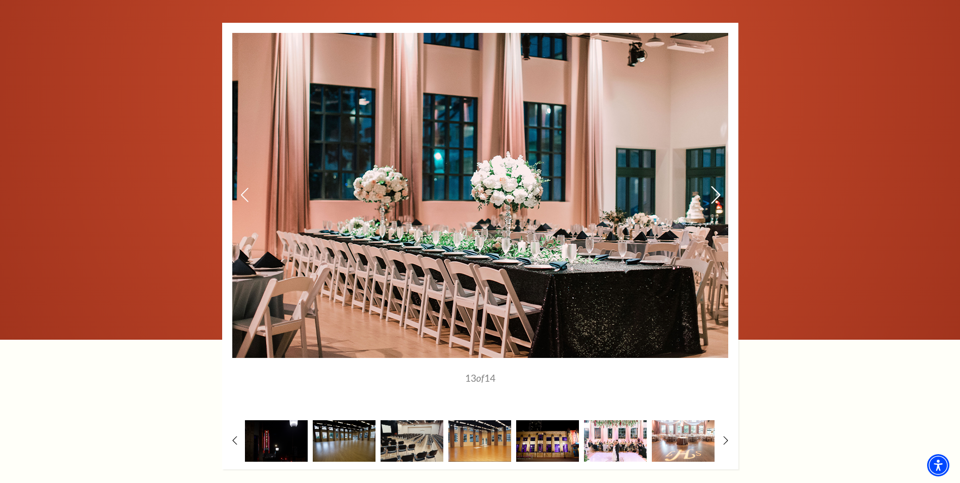
click at [714, 186] on icon at bounding box center [715, 195] width 11 height 18
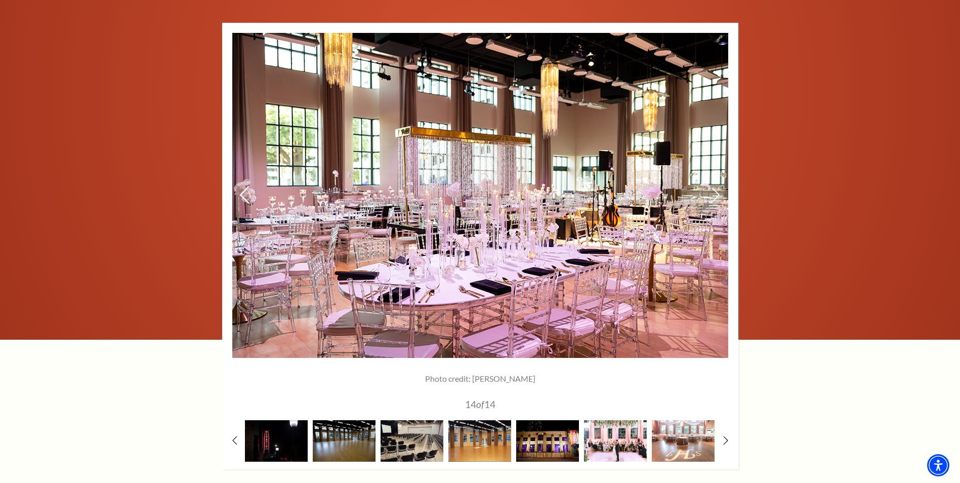
click at [240, 186] on icon at bounding box center [244, 195] width 11 height 18
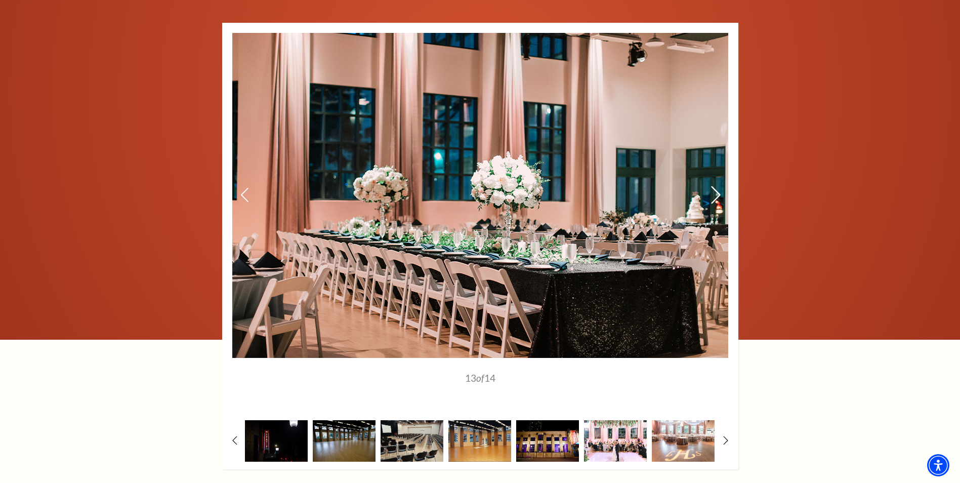
click at [715, 186] on icon at bounding box center [715, 195] width 11 height 18
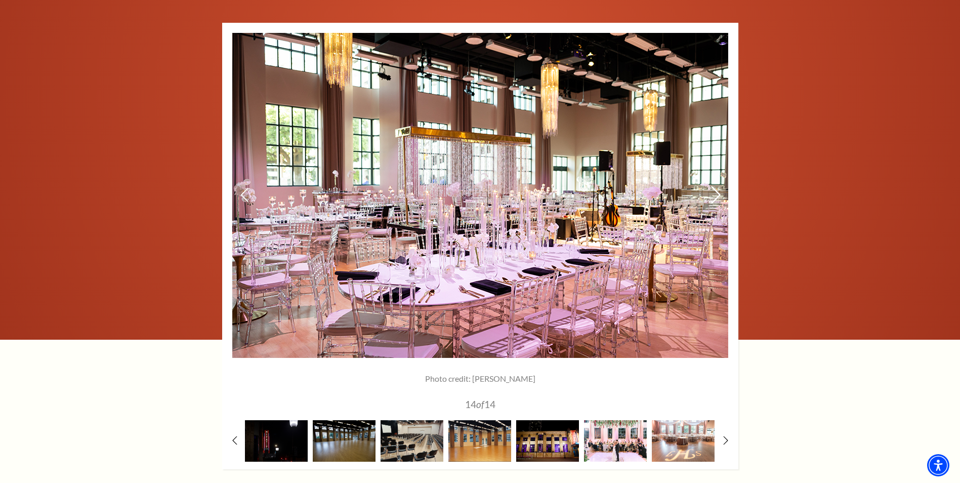
click at [717, 186] on use at bounding box center [715, 195] width 9 height 18
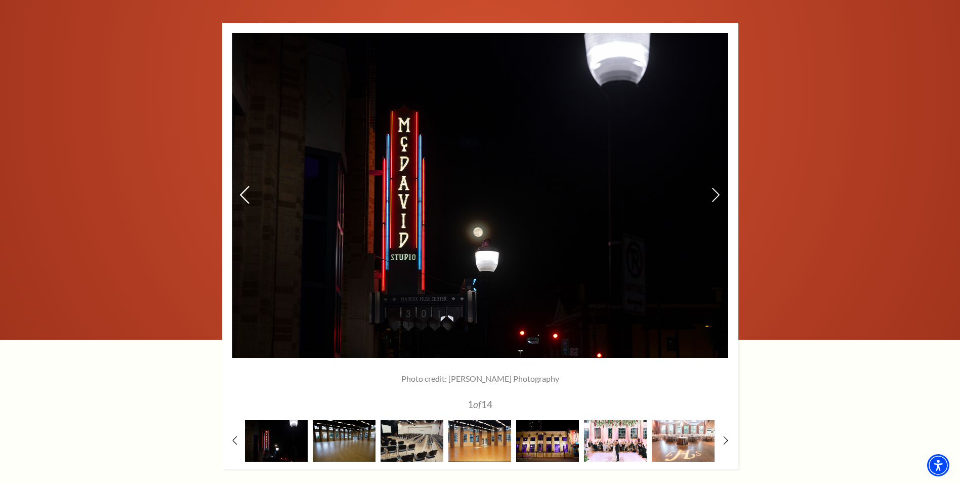
click at [242, 186] on use at bounding box center [244, 195] width 9 height 18
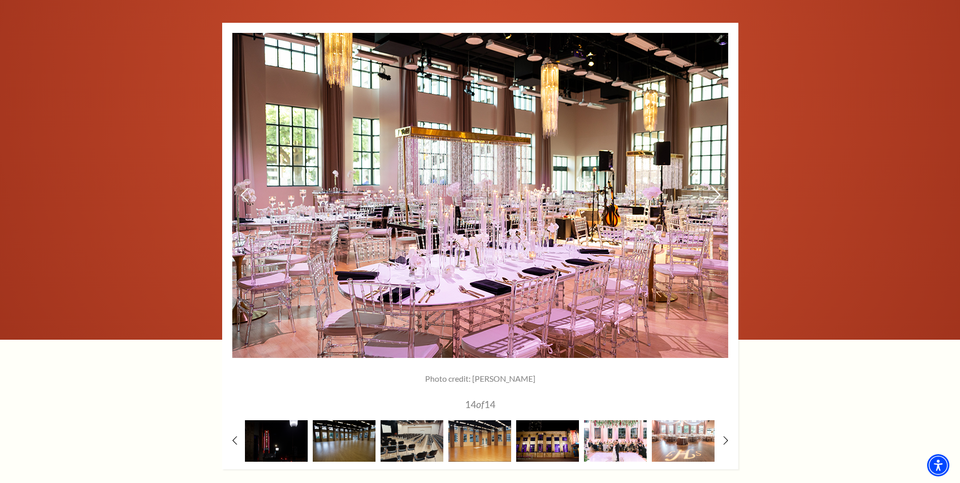
click at [714, 186] on icon at bounding box center [715, 195] width 11 height 18
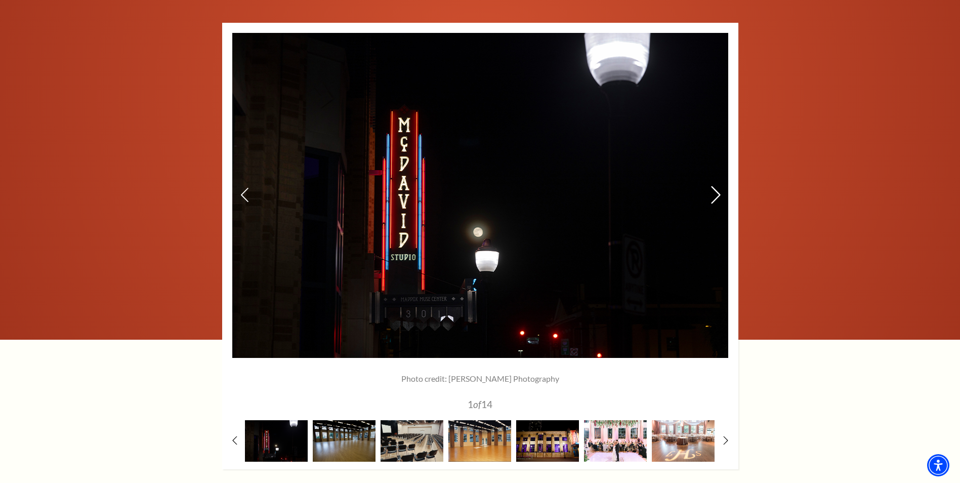
click at [718, 186] on icon at bounding box center [715, 195] width 11 height 18
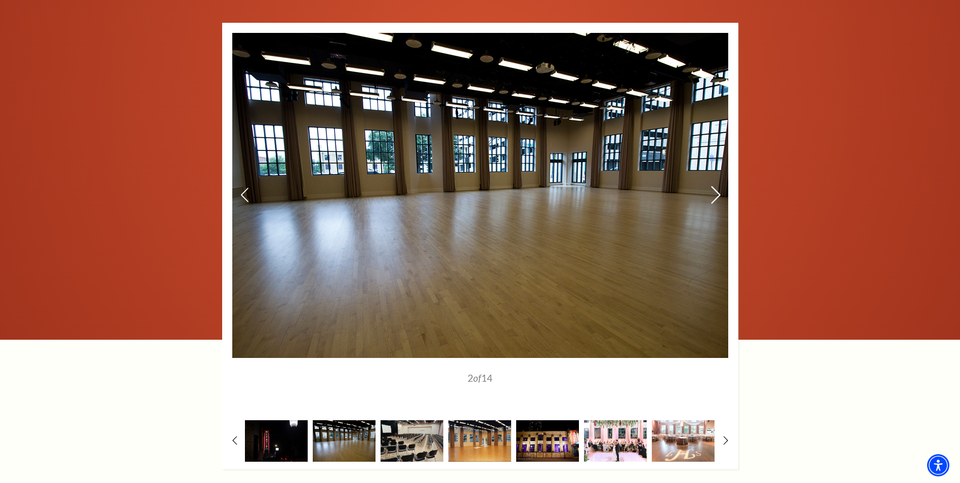
click at [718, 186] on icon at bounding box center [715, 195] width 11 height 18
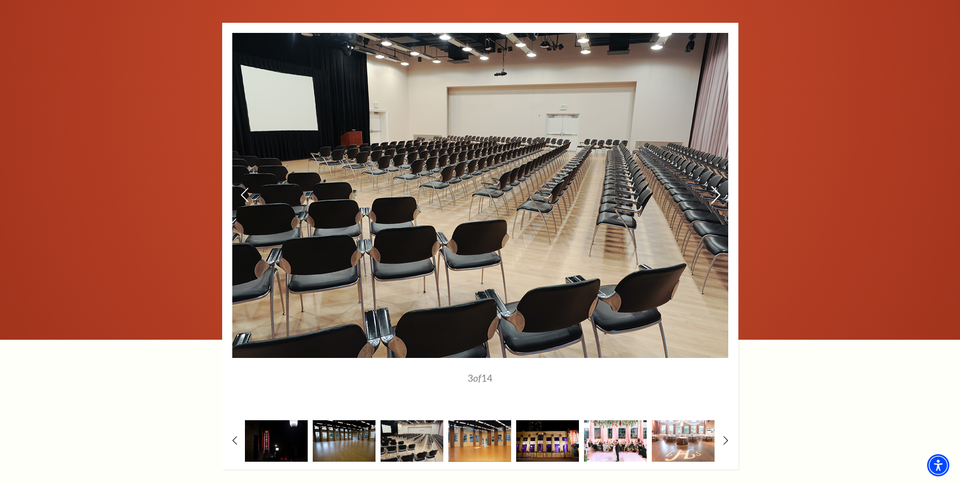
click at [718, 186] on icon at bounding box center [715, 195] width 11 height 18
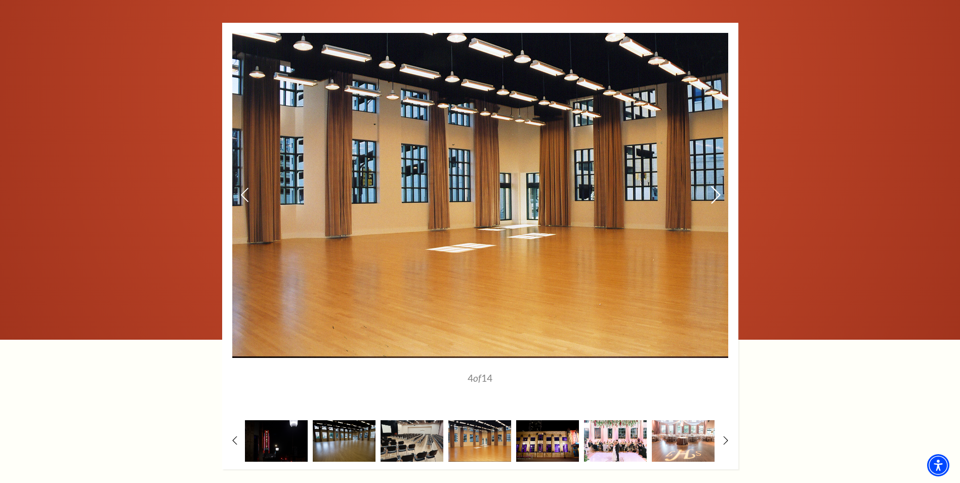
click at [718, 186] on icon at bounding box center [715, 195] width 11 height 18
